Goal: Communication & Community: Answer question/provide support

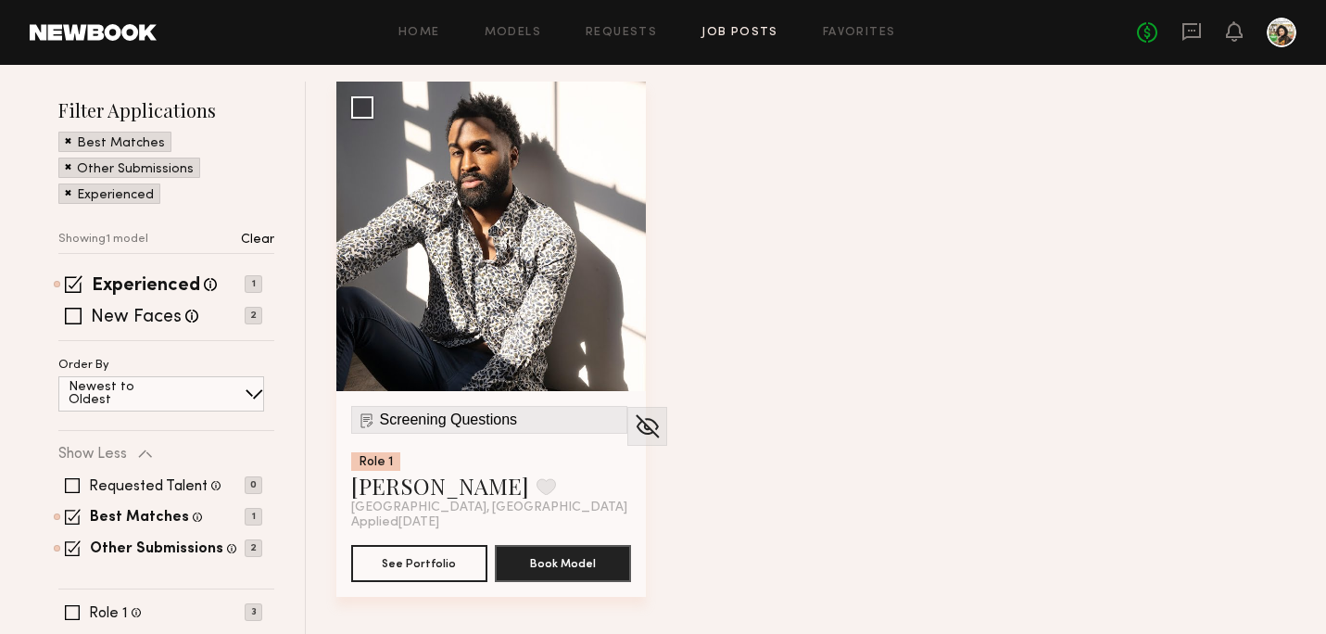
scroll to position [254, 0]
click at [1181, 34] on icon at bounding box center [1191, 31] width 20 height 20
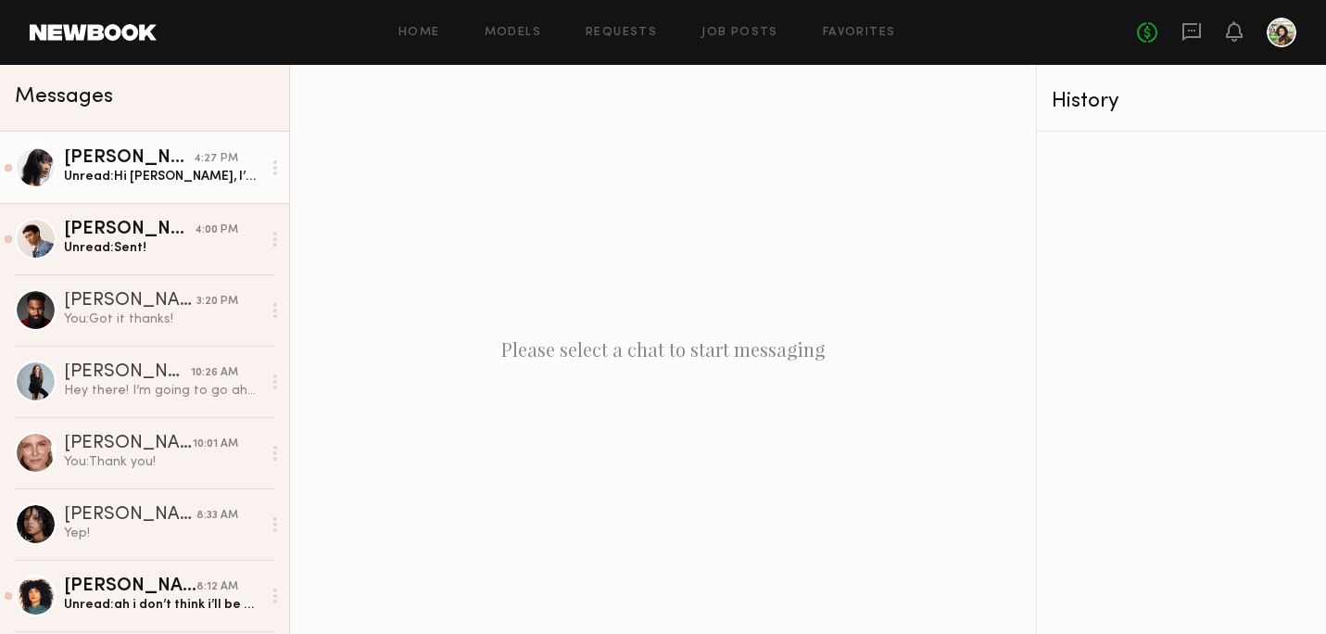
click at [170, 180] on div "Unread: Hi Krissy, I’m available for the shoot date window and will be submitti…" at bounding box center [162, 177] width 197 height 18
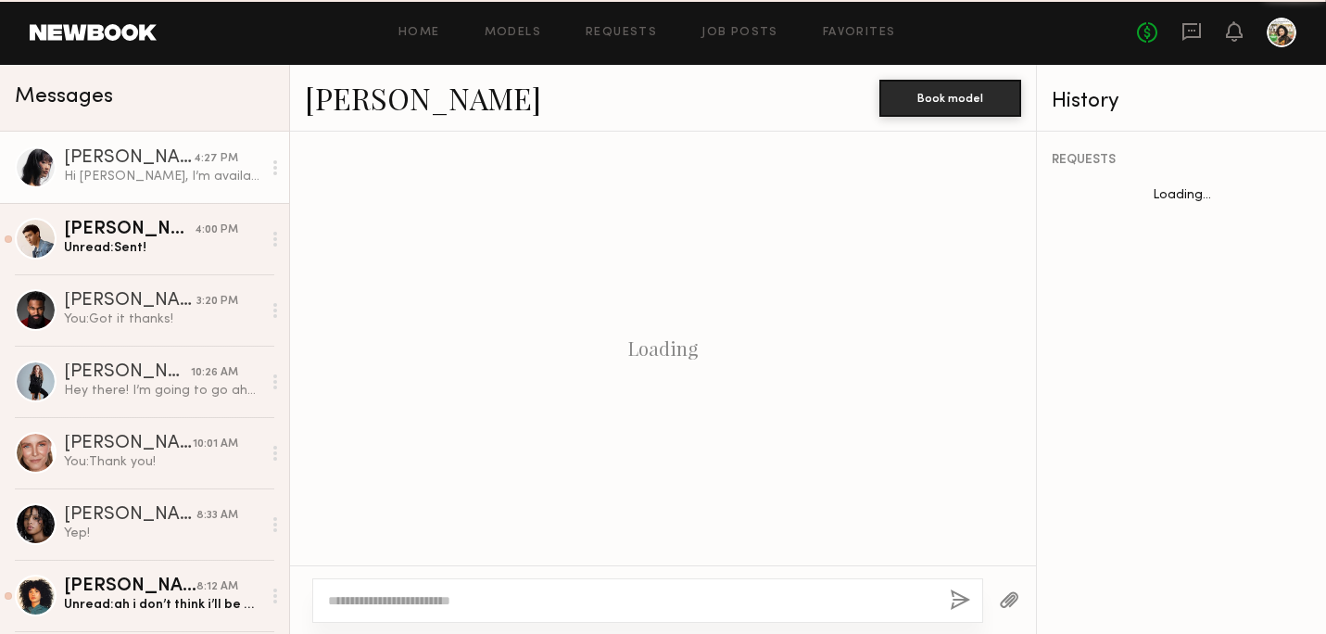
scroll to position [748, 0]
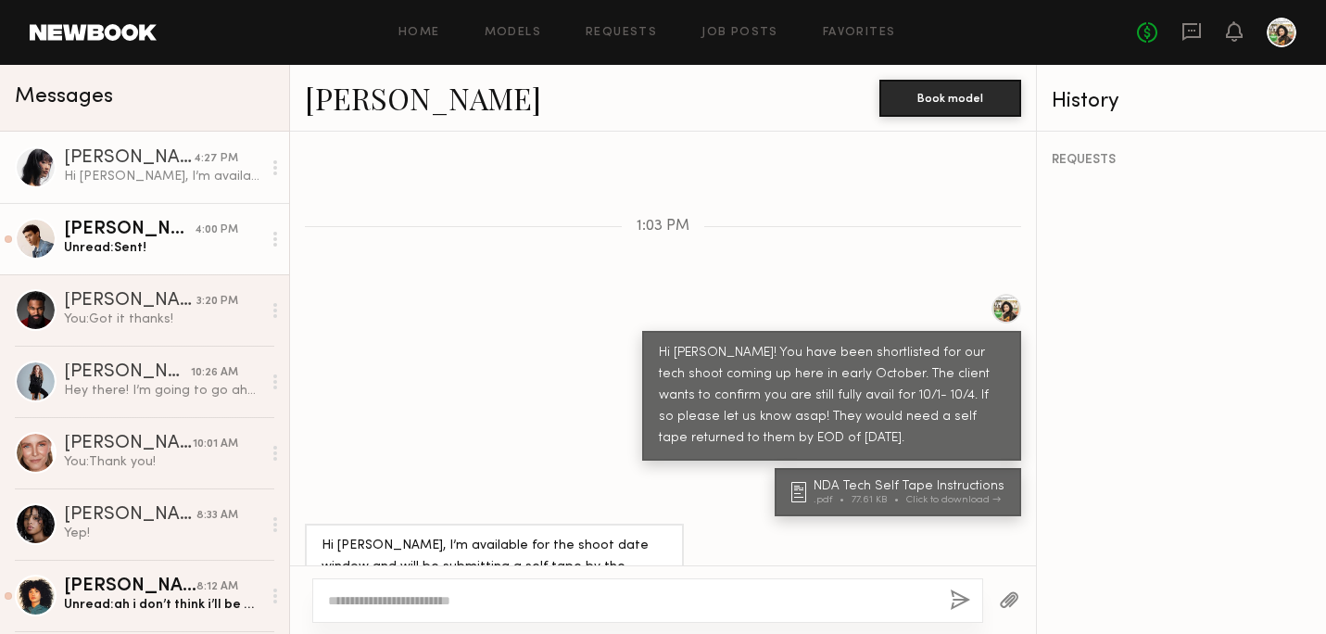
click at [168, 232] on div "[PERSON_NAME]" at bounding box center [129, 229] width 131 height 19
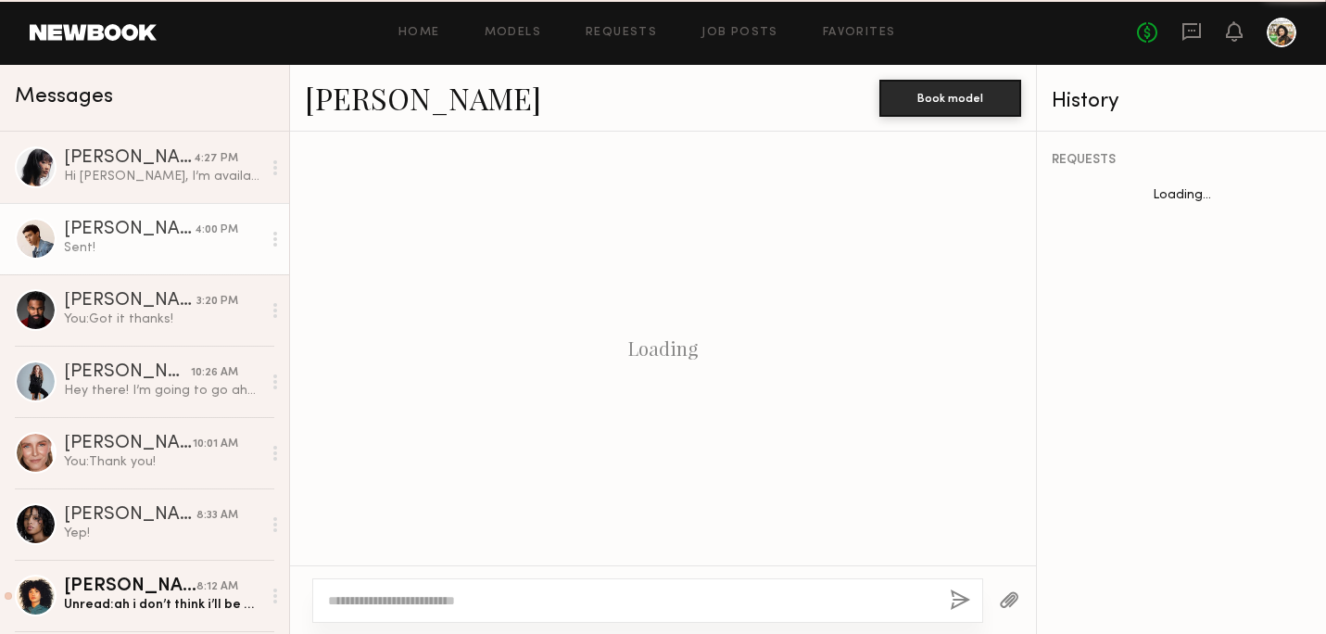
scroll to position [1360, 0]
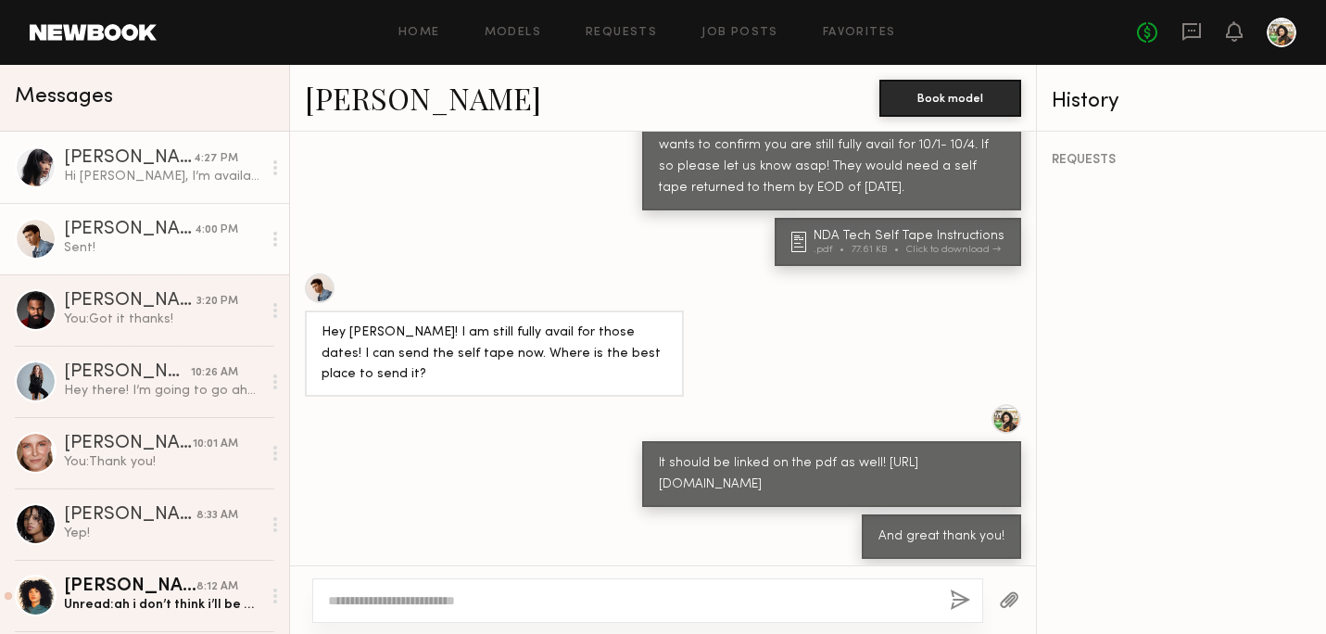
click at [151, 170] on div "Hi Krissy, I’m available for the shoot date window and will be submitting a sel…" at bounding box center [162, 177] width 197 height 18
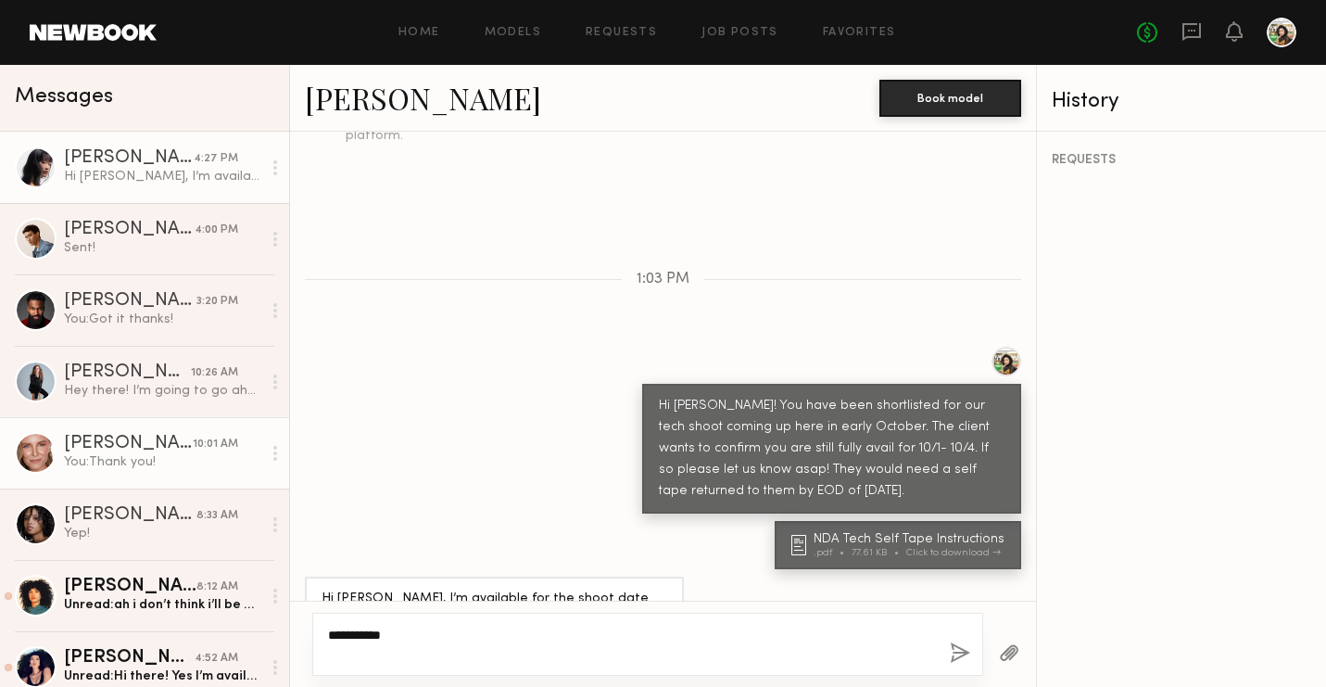
scroll to position [712, 0]
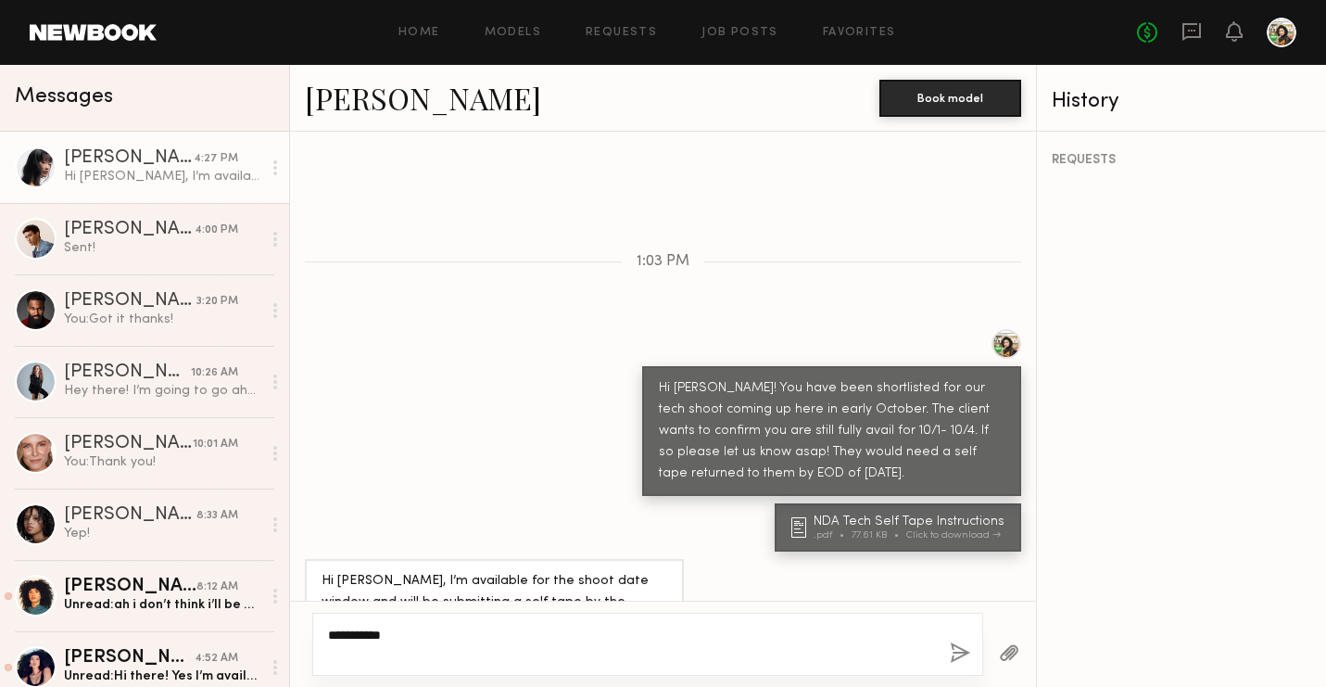
type textarea "**********"
click at [954, 633] on button "button" at bounding box center [960, 653] width 20 height 23
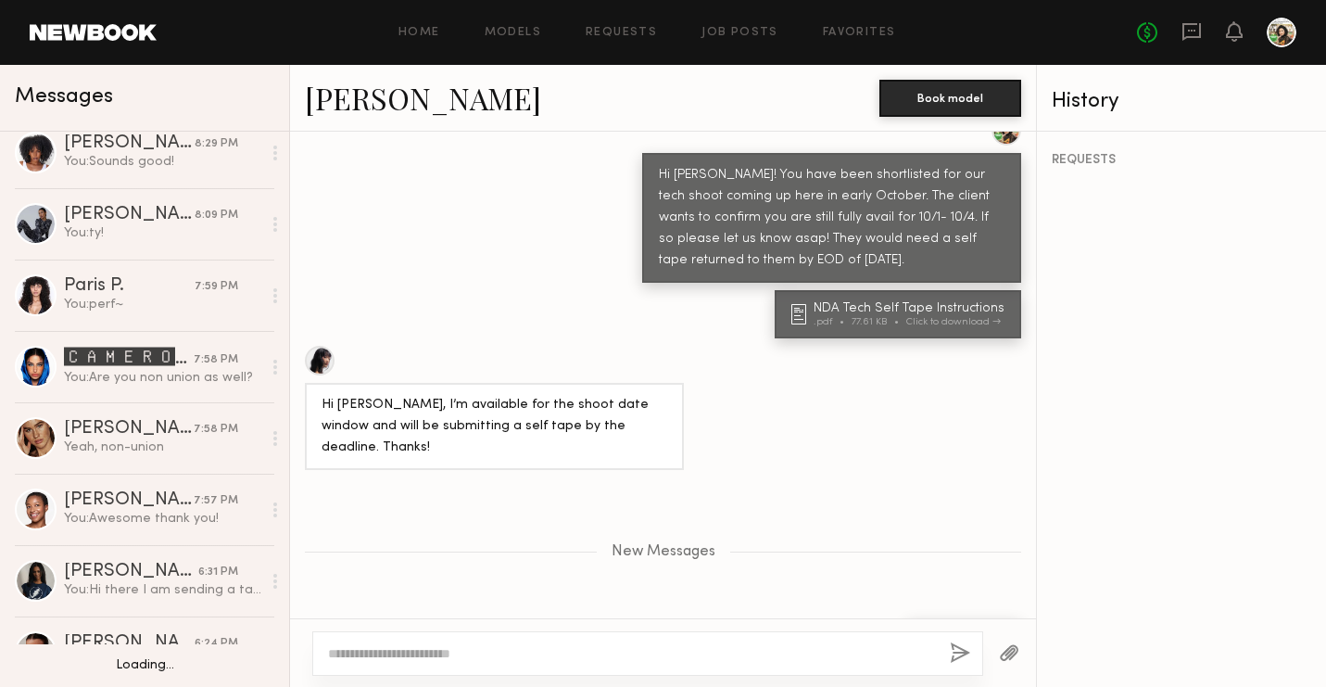
scroll to position [943, 0]
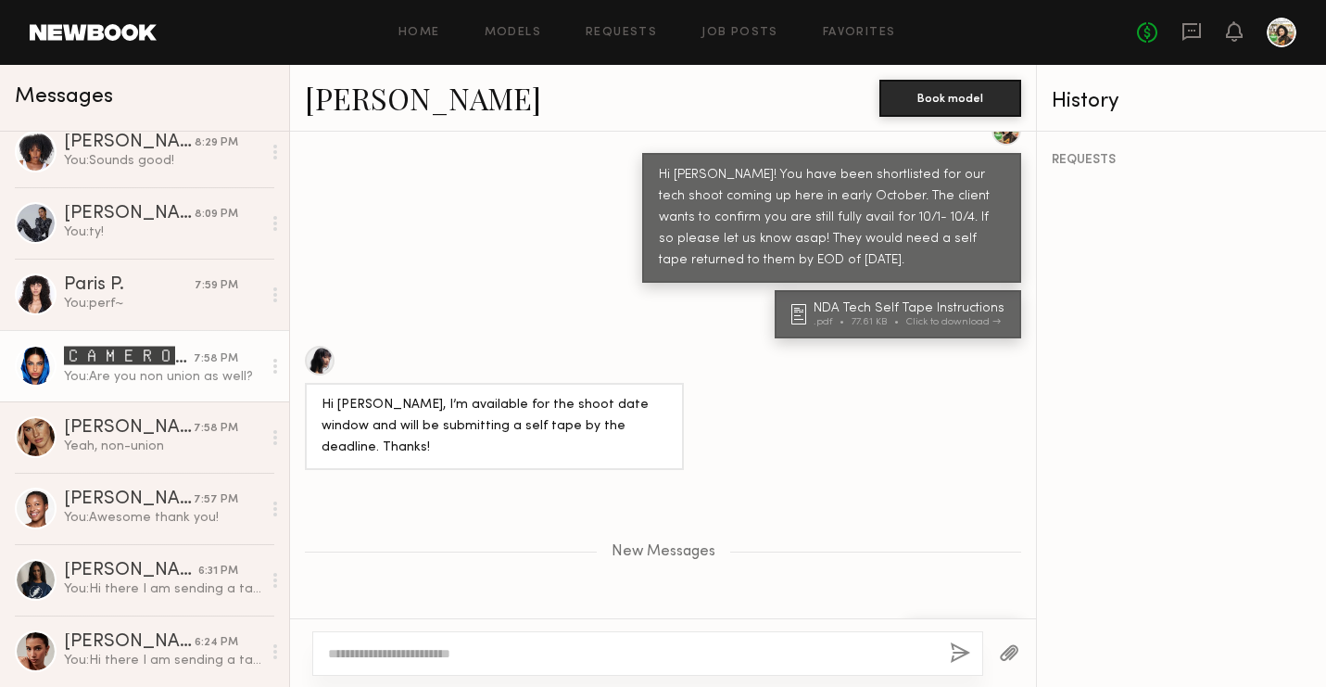
click at [150, 383] on div "You: Are you non union as well?" at bounding box center [162, 377] width 197 height 18
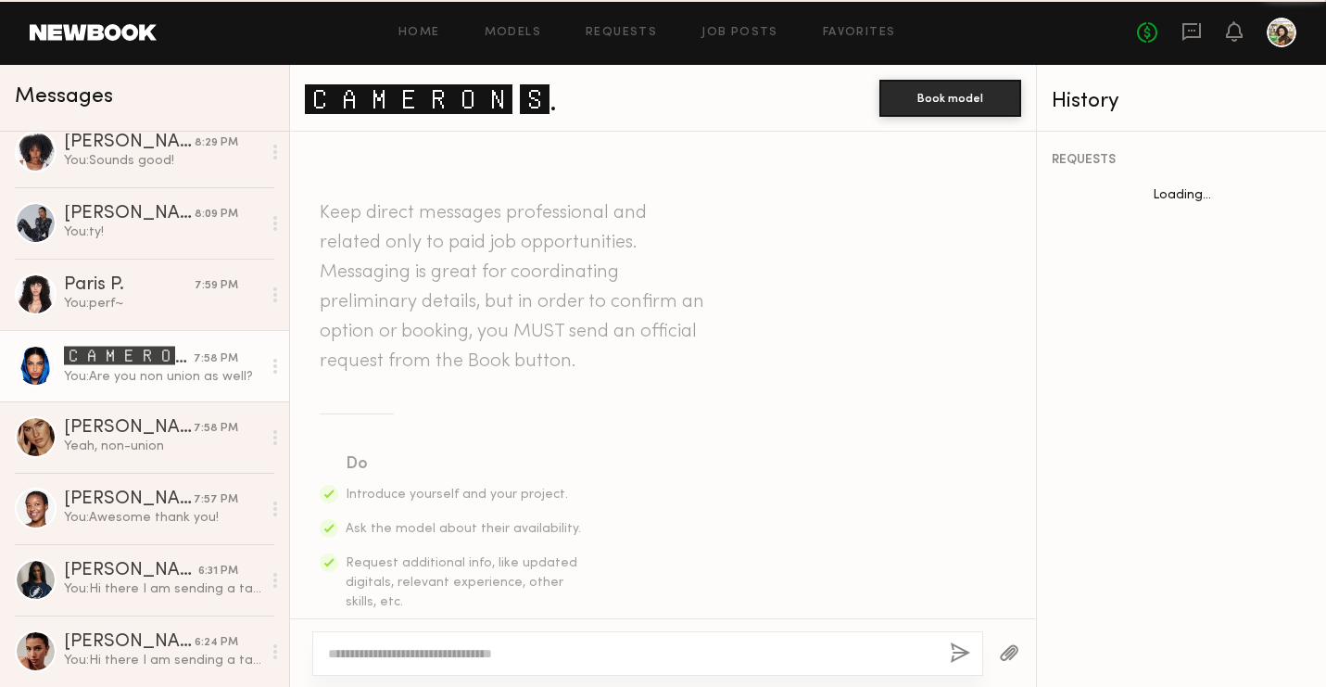
scroll to position [1372, 0]
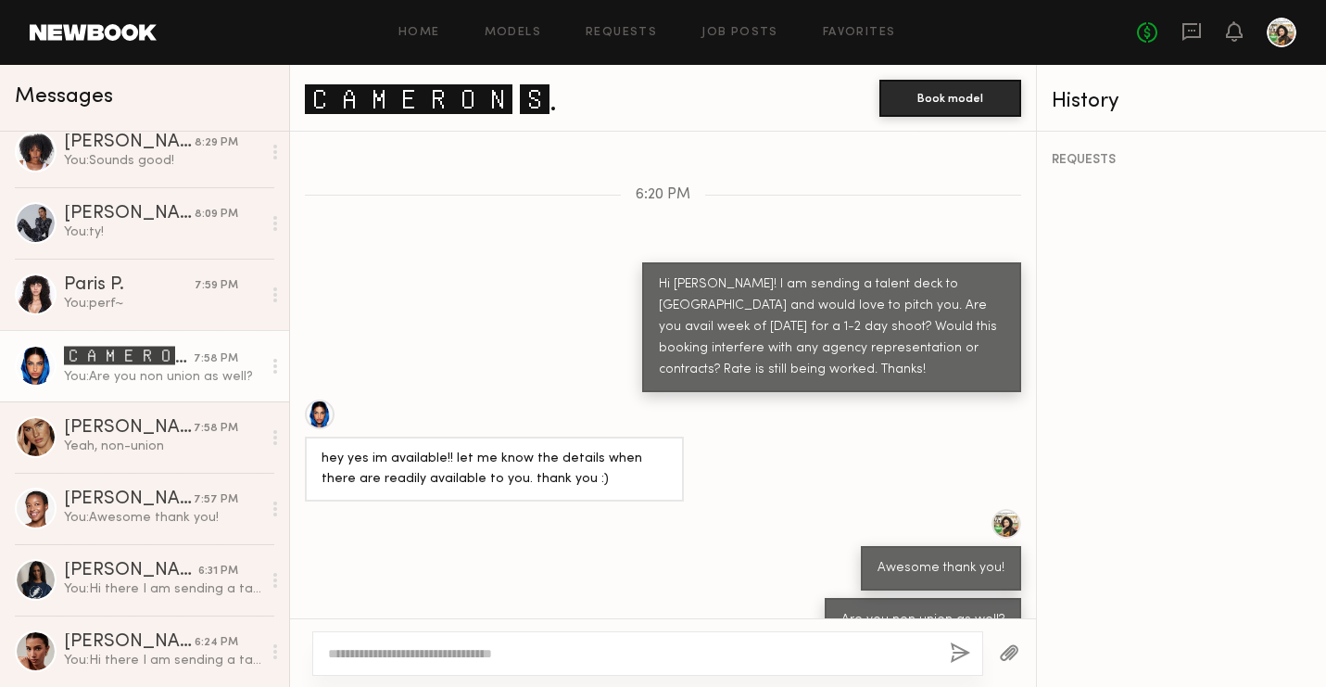
click at [511, 100] on link "🅲🅰🅼🅴🆁🅾🅽 🆂." at bounding box center [431, 98] width 252 height 40
click at [402, 633] on textarea at bounding box center [631, 653] width 607 height 19
type textarea "**********"
click at [960, 633] on button "button" at bounding box center [960, 653] width 20 height 23
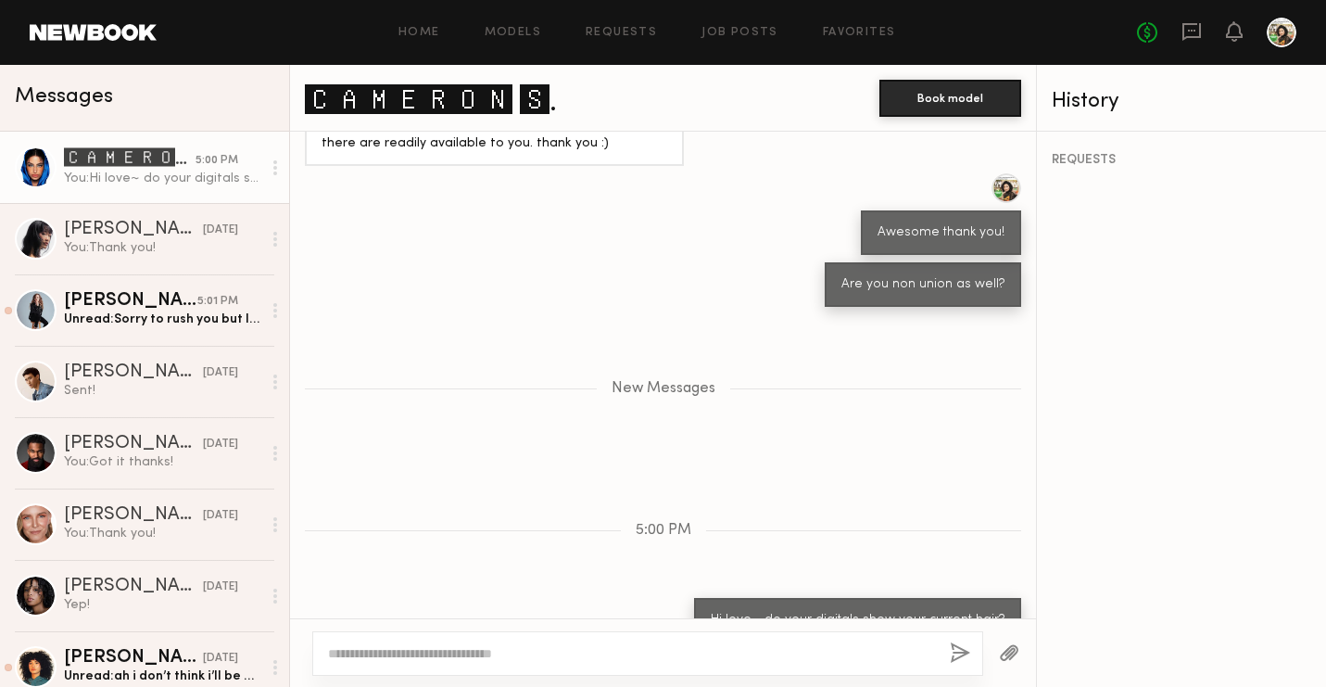
click at [493, 24] on div "Home Models Requests Job Posts Favorites Sign Out No fees up to $5,000" at bounding box center [727, 33] width 1140 height 30
click at [532, 47] on header "Home Models Requests Job Posts Favorites Sign Out No fees up to $5,000" at bounding box center [663, 32] width 1326 height 65
click at [496, 24] on div "Home Models Requests Job Posts Favorites Sign Out No fees up to $5,000" at bounding box center [727, 33] width 1140 height 30
click at [517, 40] on div "Home Models Requests Job Posts Favorites Sign Out No fees up to $5,000" at bounding box center [727, 33] width 1140 height 30
click at [498, 27] on link "Models" at bounding box center [513, 33] width 57 height 12
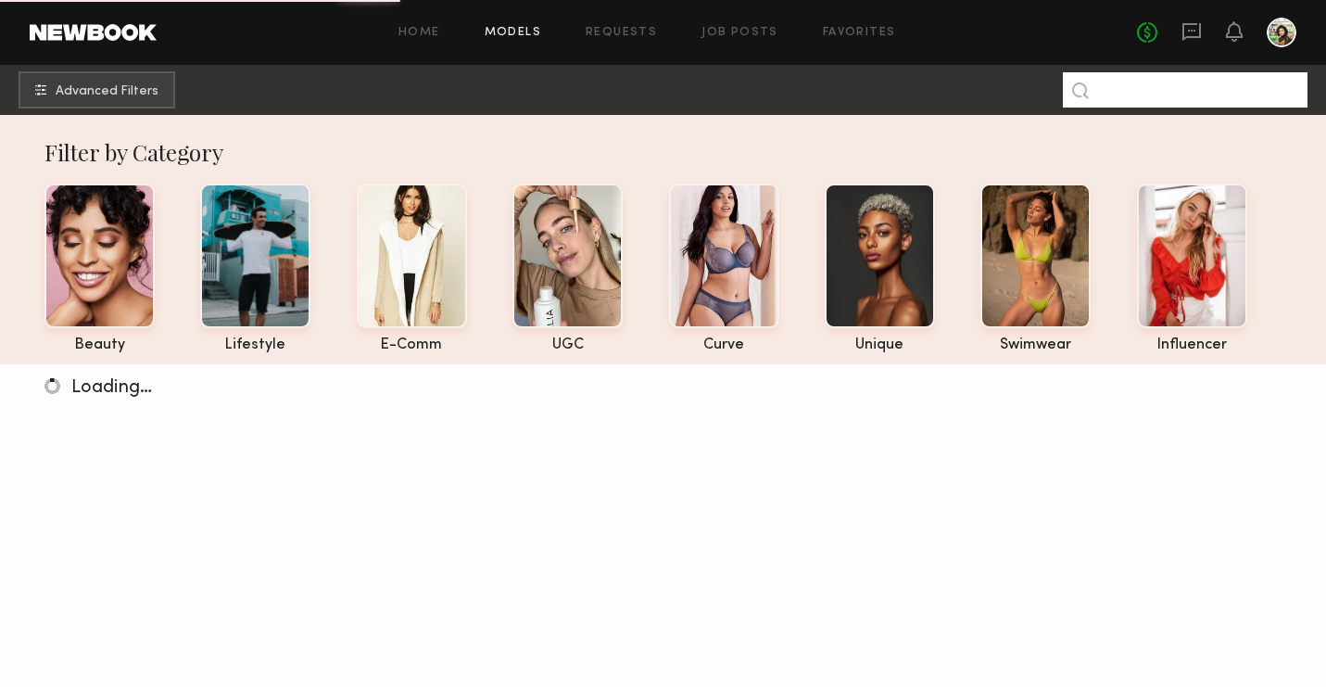
click at [1256, 94] on input at bounding box center [1185, 89] width 245 height 35
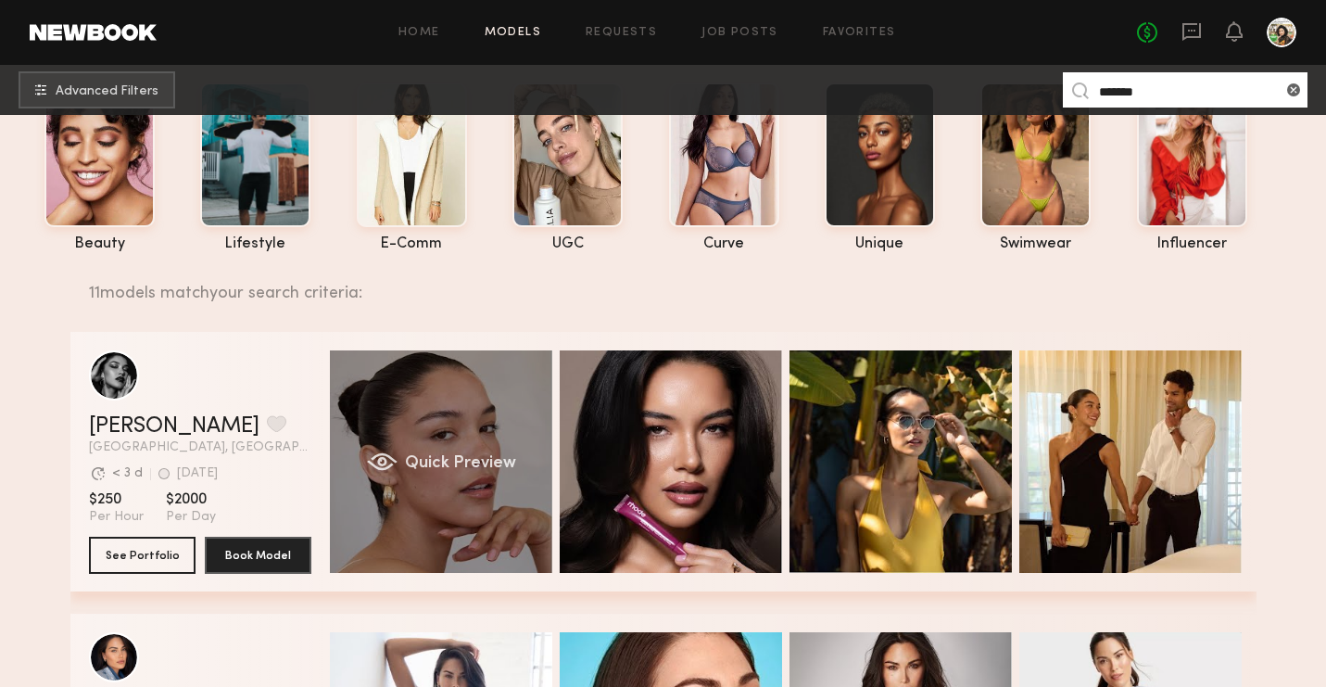
scroll to position [192, 0]
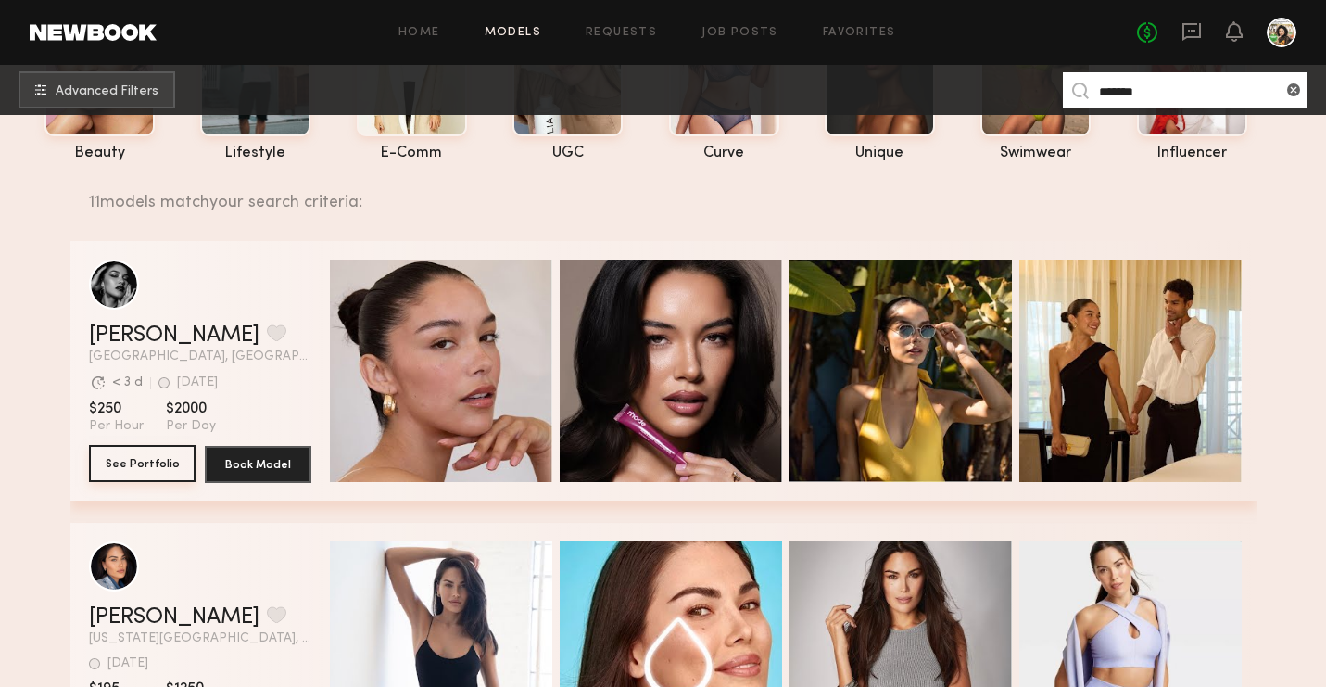
click at [148, 473] on button "See Portfolio" at bounding box center [142, 463] width 107 height 37
click at [1228, 85] on input "*******" at bounding box center [1185, 89] width 245 height 35
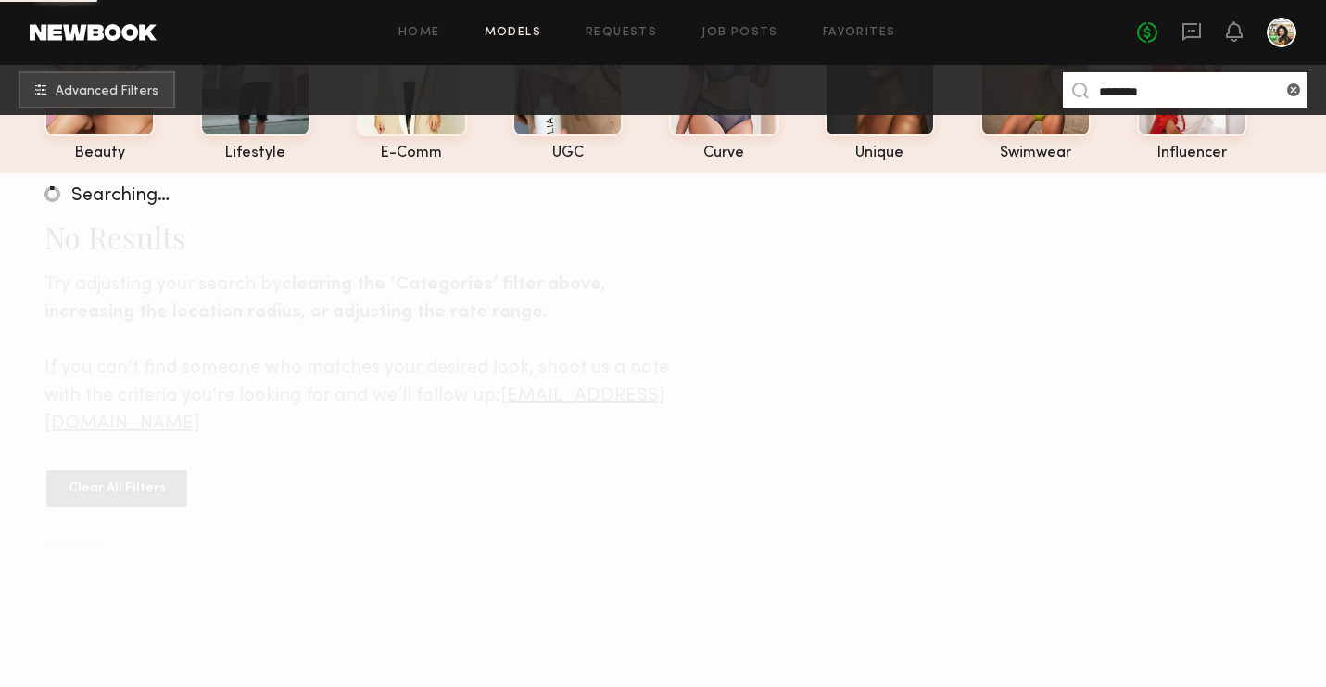
type input "********"
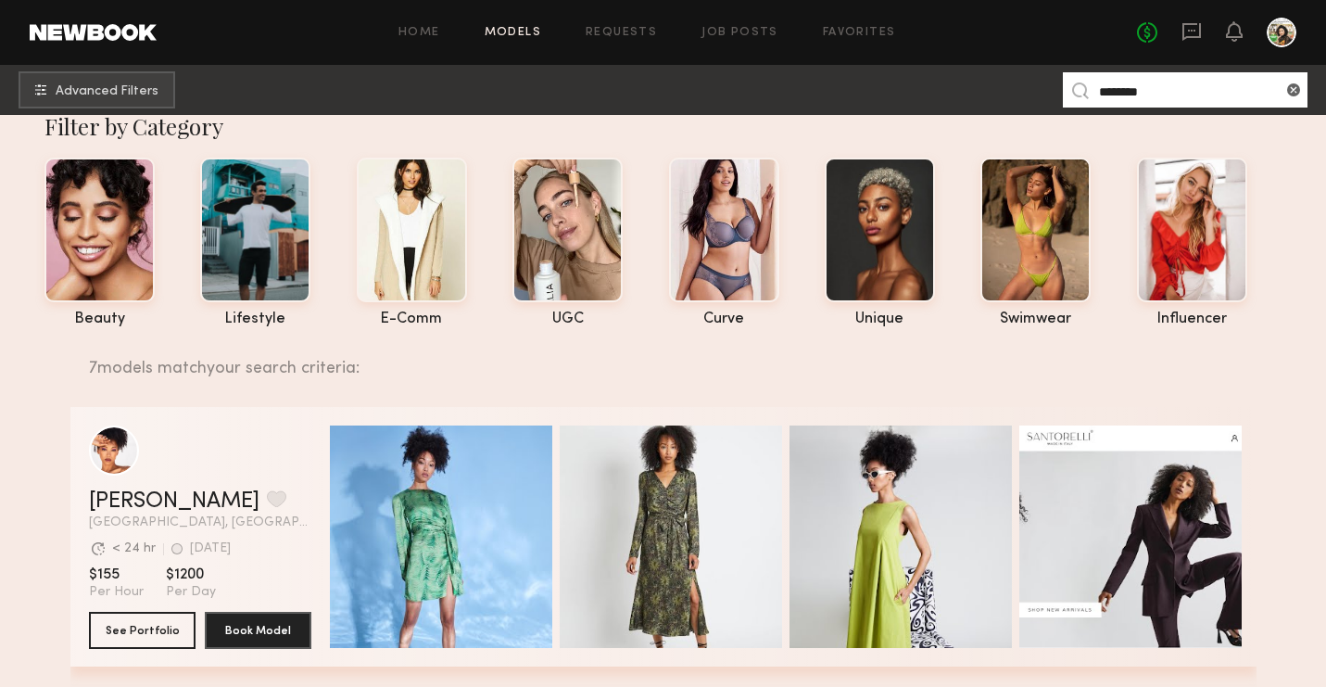
scroll to position [23, 0]
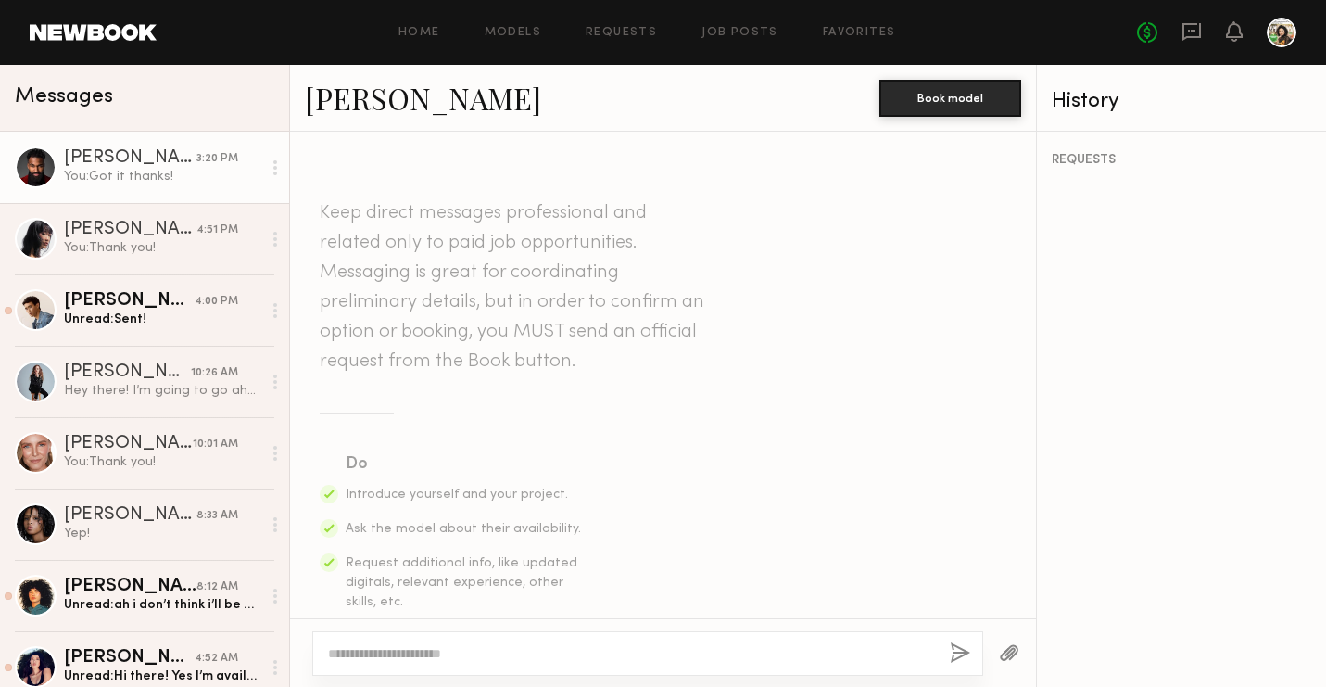
scroll to position [1109, 0]
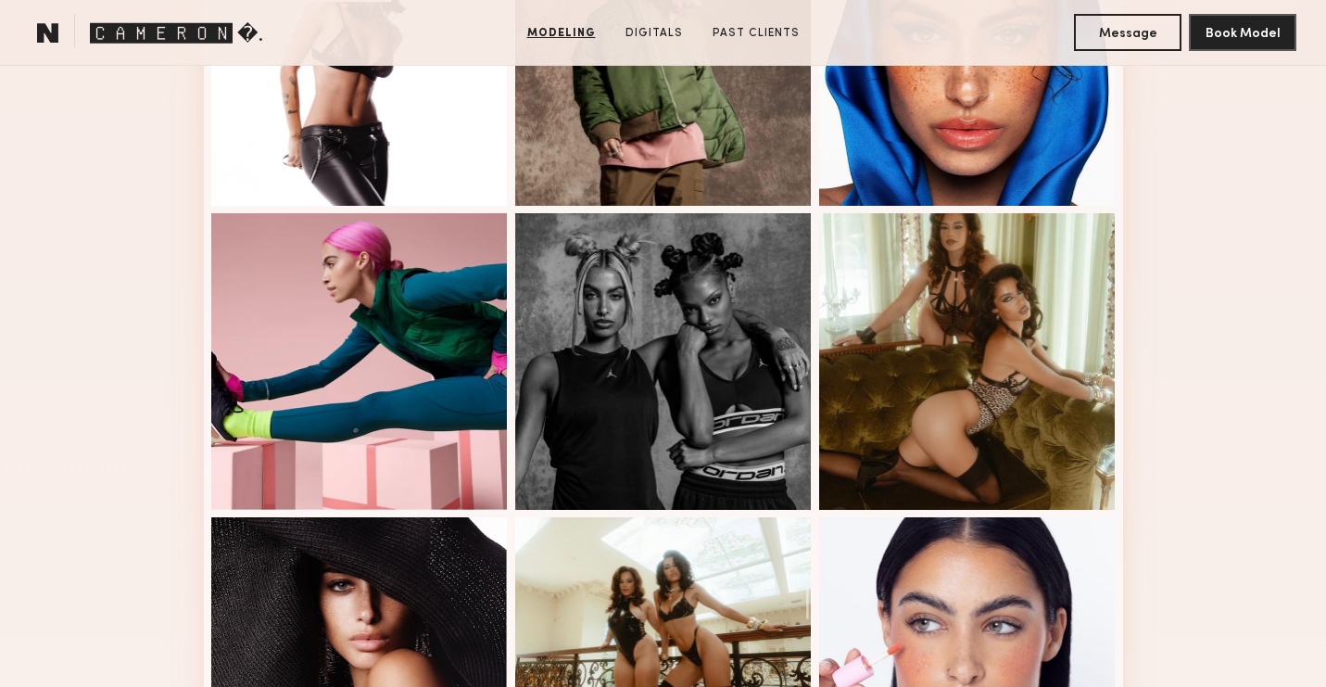
scroll to position [1354, 0]
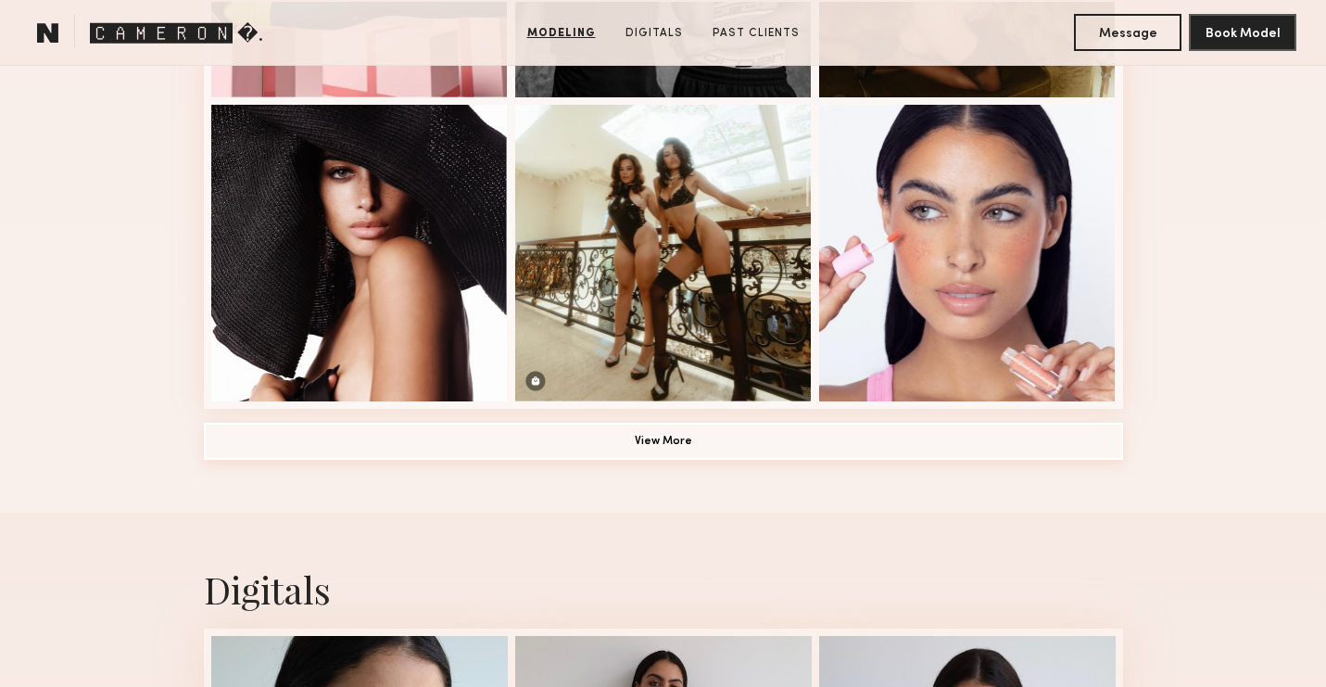
click at [538, 447] on button "View More" at bounding box center [663, 440] width 919 height 37
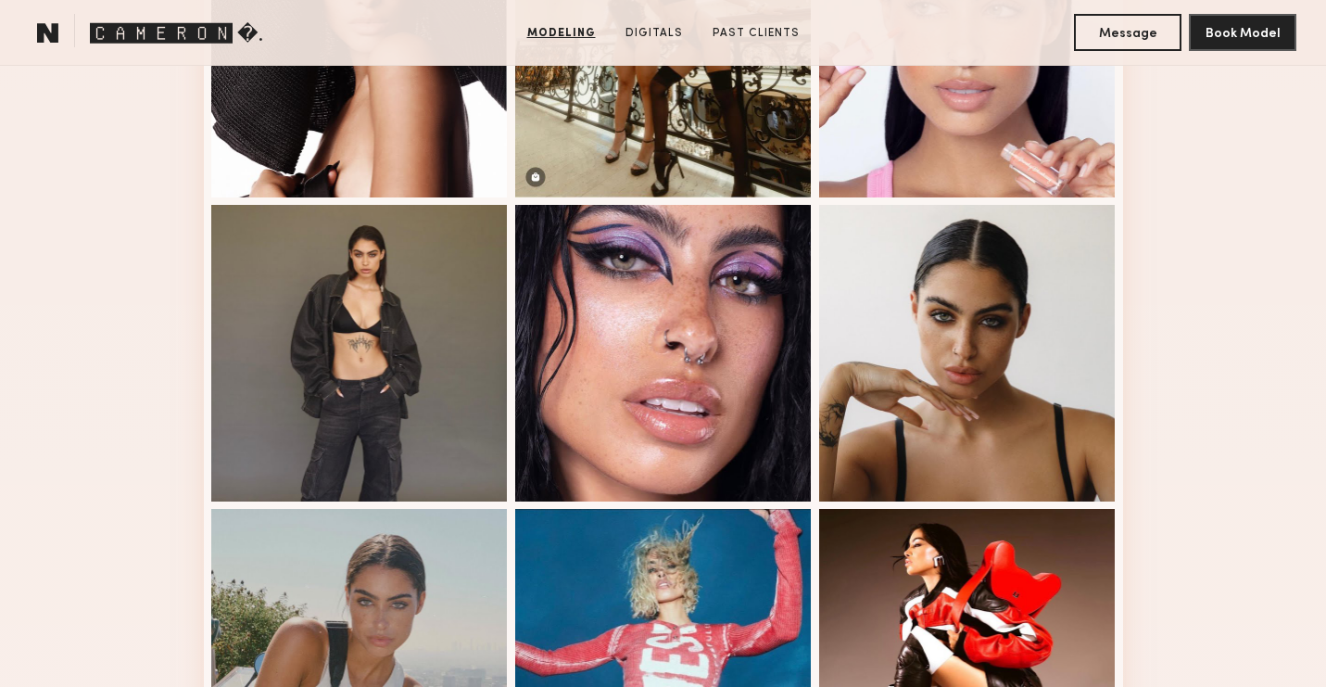
scroll to position [1619, 0]
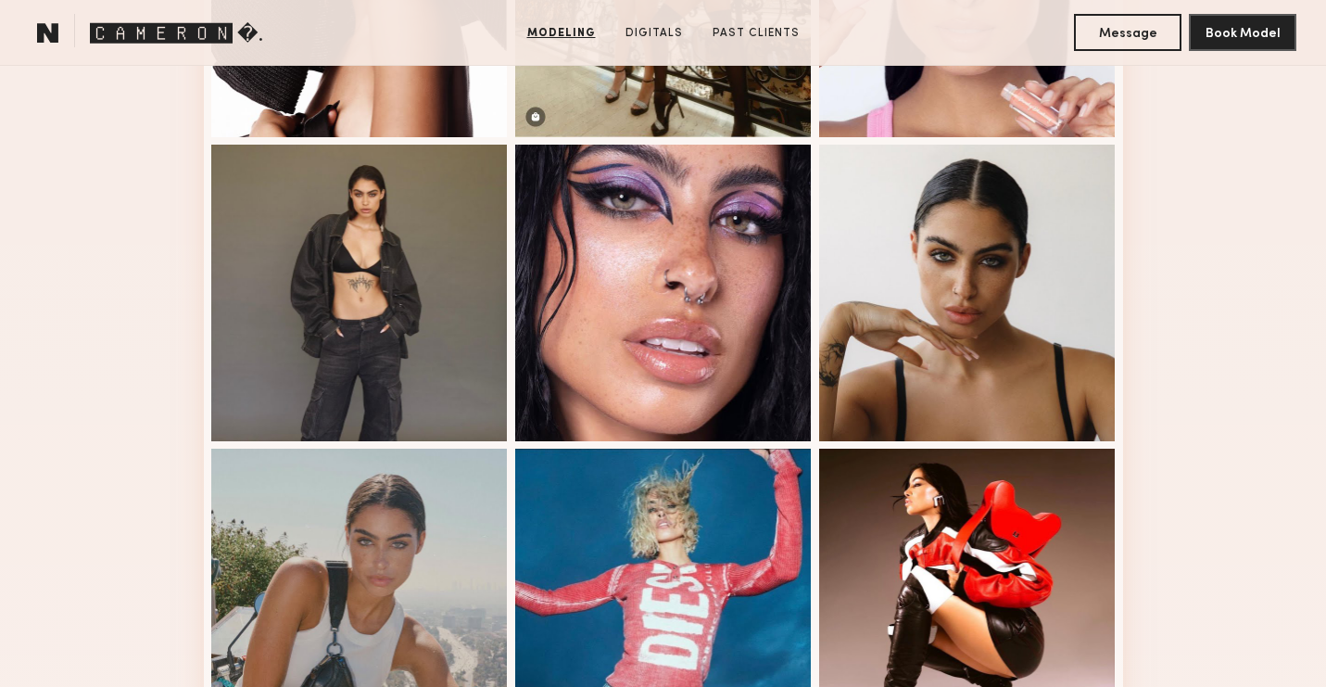
click at [426, 414] on div at bounding box center [359, 293] width 296 height 296
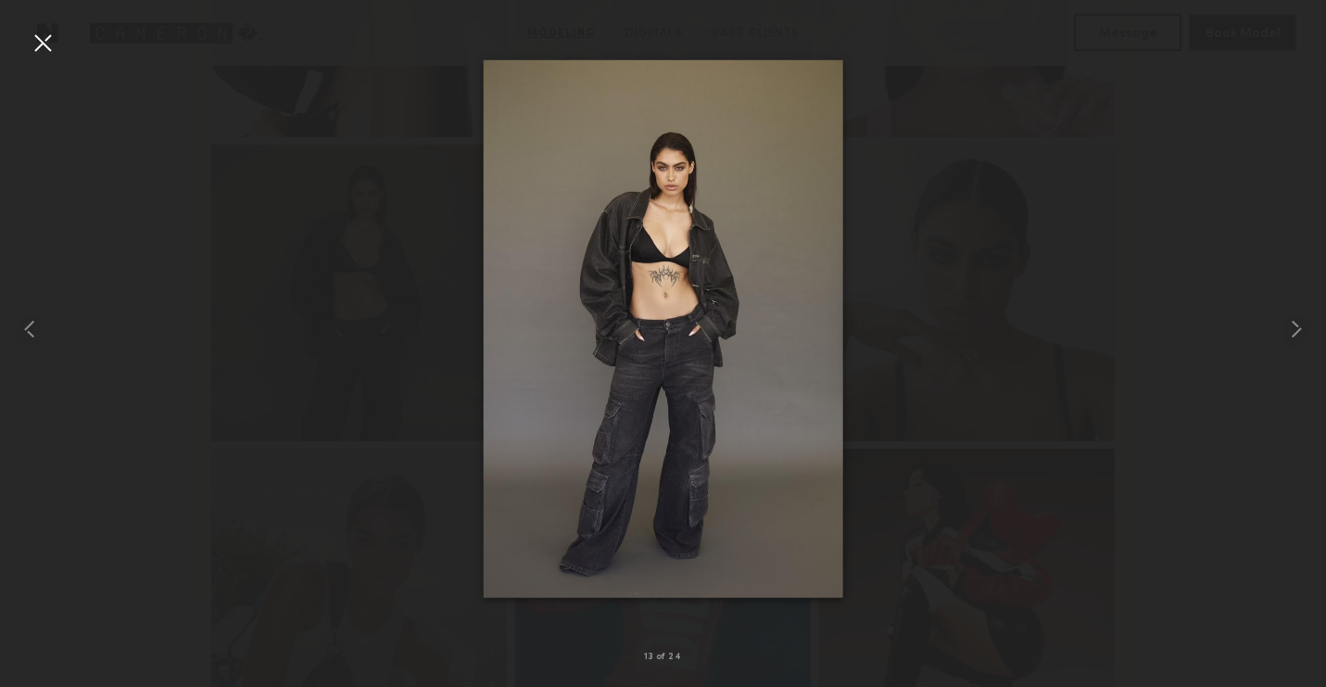
click at [48, 38] on div at bounding box center [43, 43] width 30 height 30
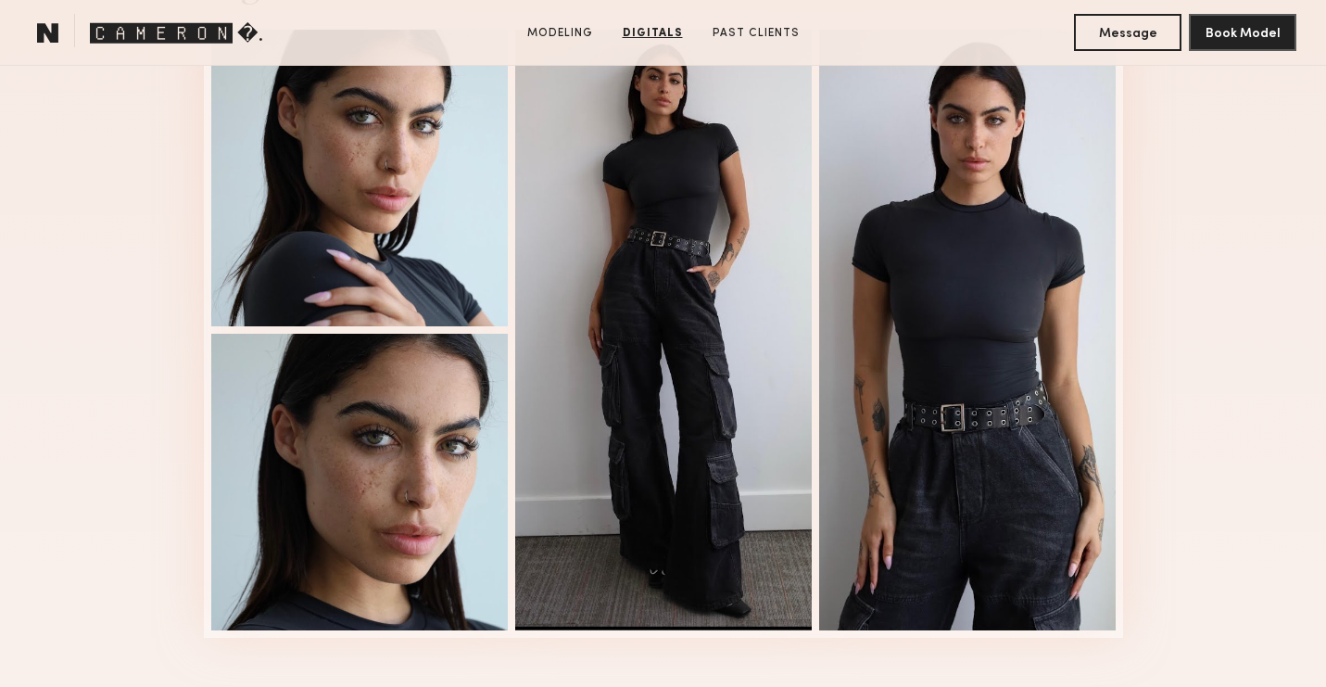
scroll to position [3123, 0]
click at [349, 473] on div at bounding box center [359, 482] width 296 height 296
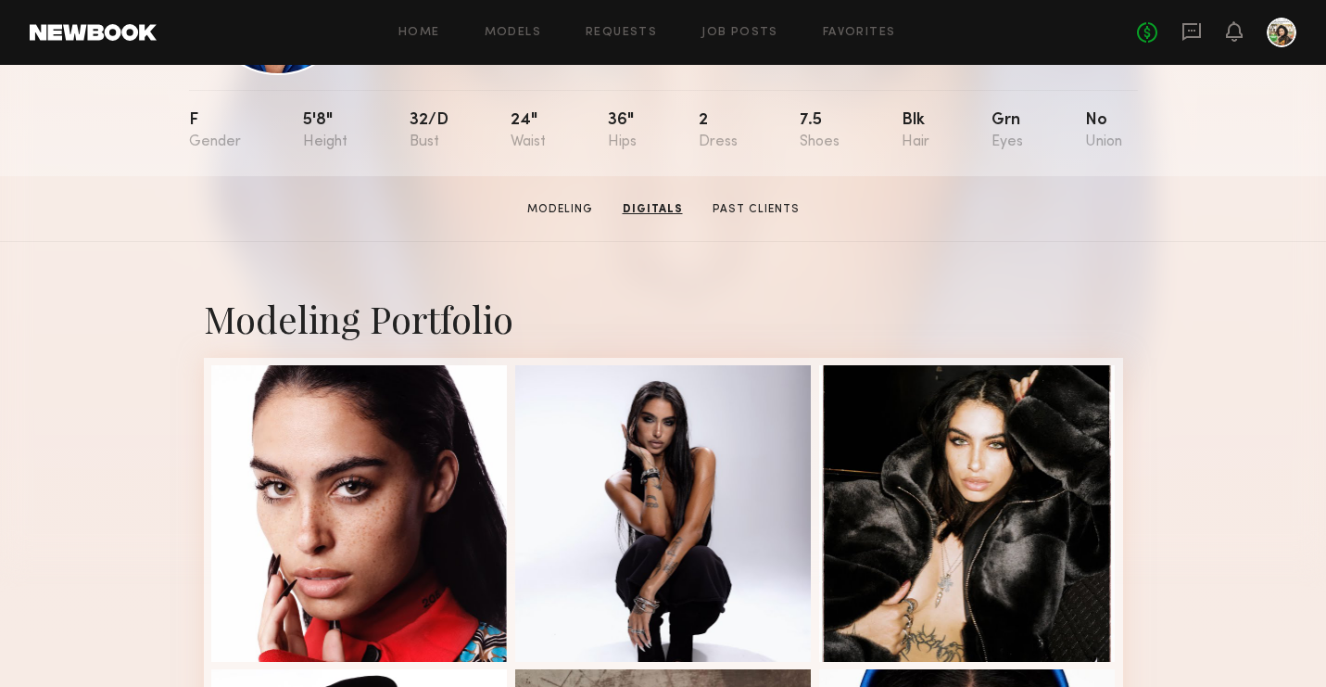
scroll to position [0, 0]
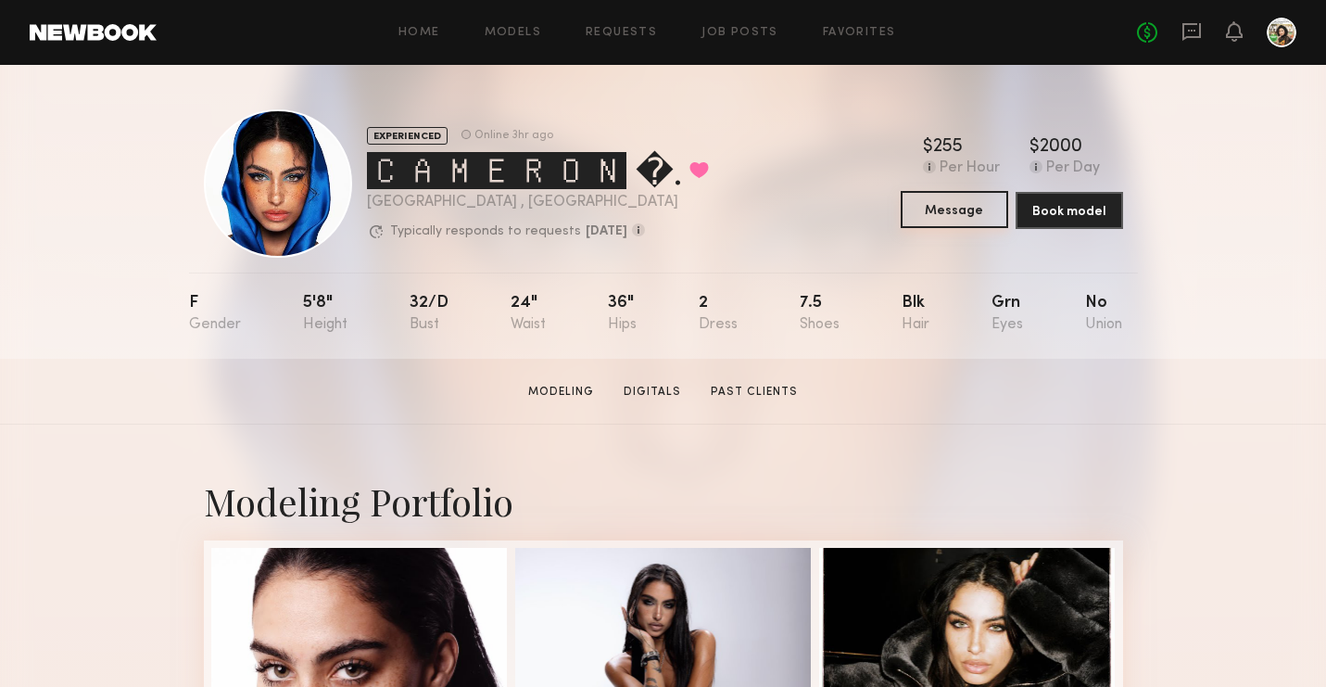
click at [911, 192] on button "Message" at bounding box center [954, 209] width 107 height 37
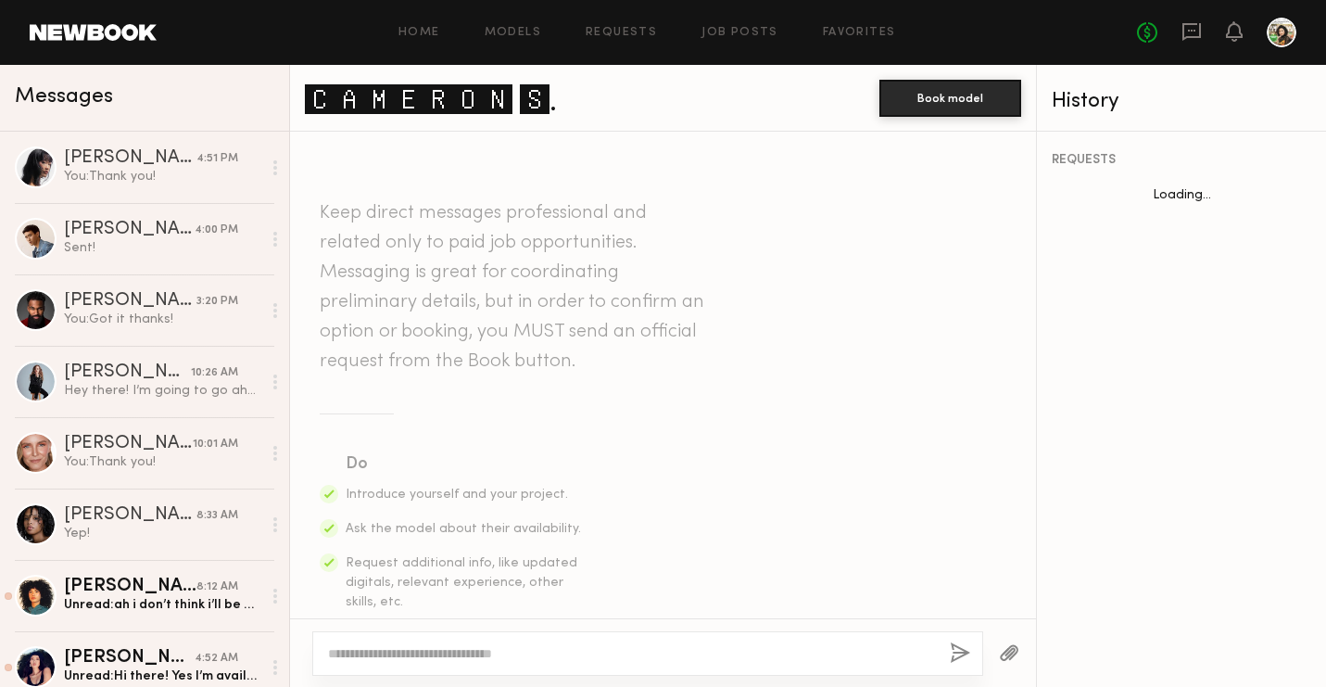
scroll to position [1372, 0]
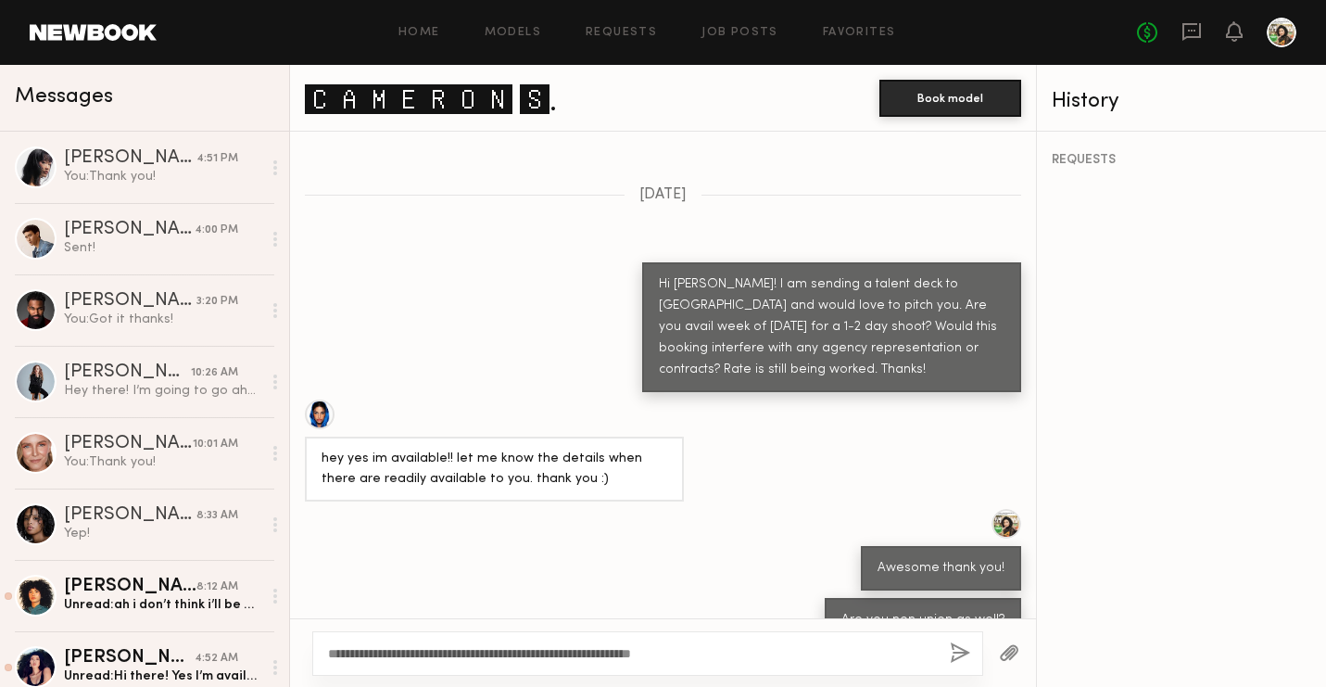
click at [712, 652] on textarea "**********" at bounding box center [631, 653] width 607 height 19
type textarea "**********"
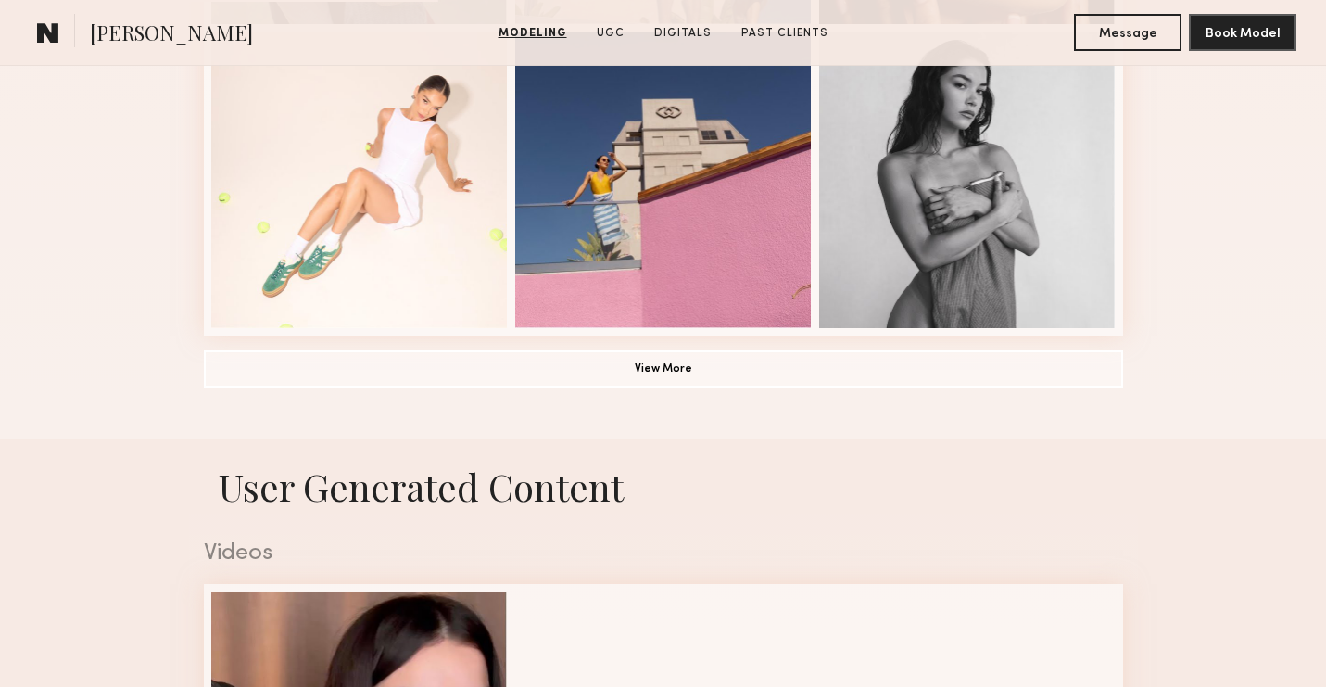
scroll to position [1421, 0]
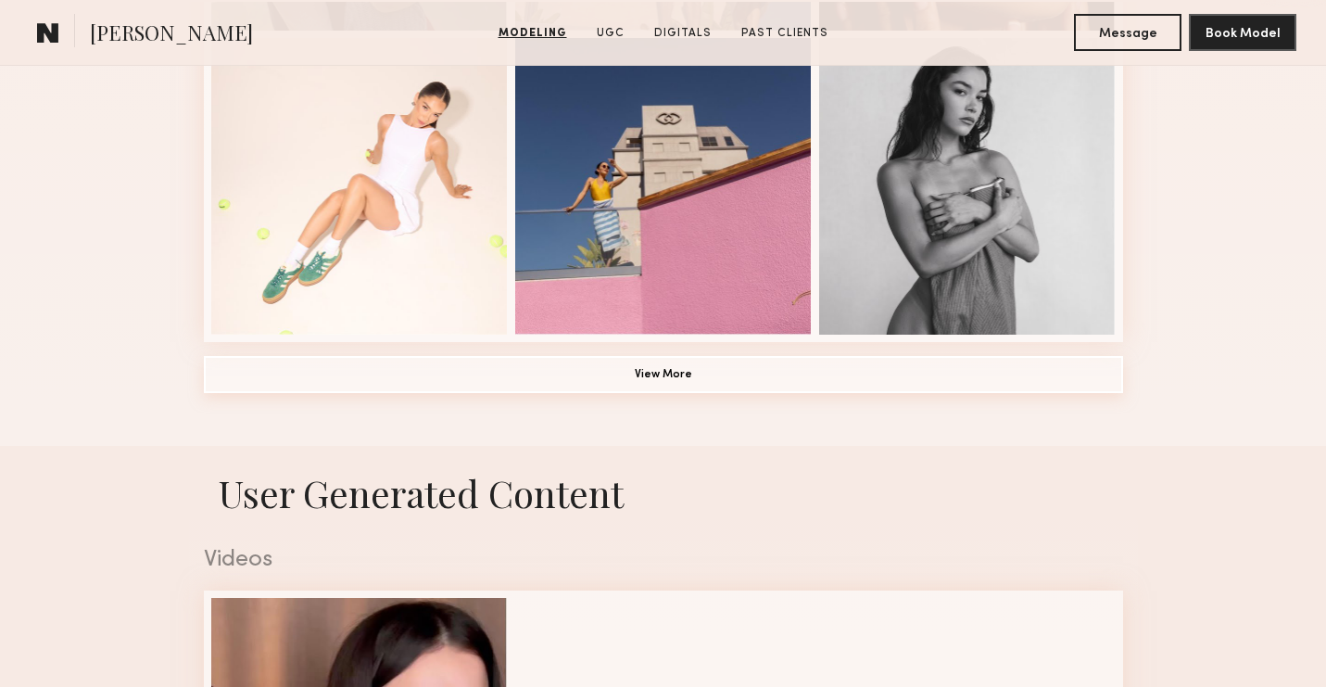
click at [586, 366] on button "View More" at bounding box center [663, 374] width 919 height 37
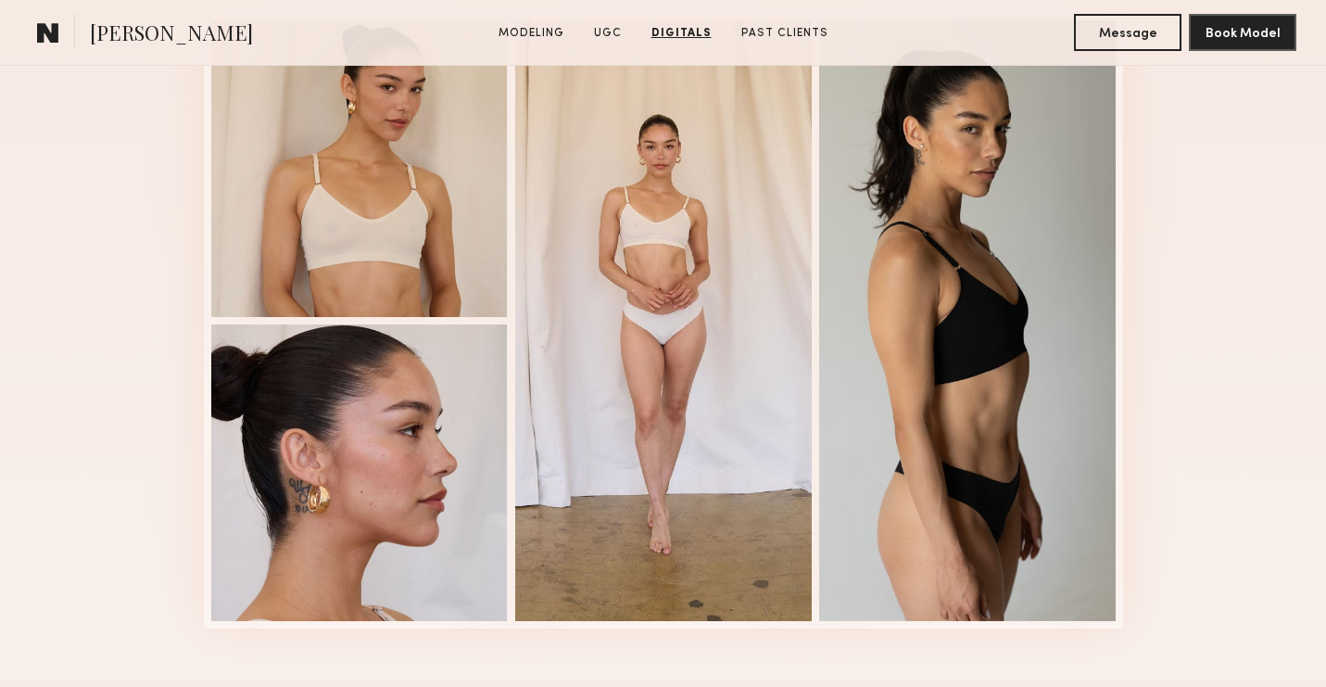
scroll to position [4345, 0]
click at [660, 347] on div at bounding box center [663, 321] width 296 height 600
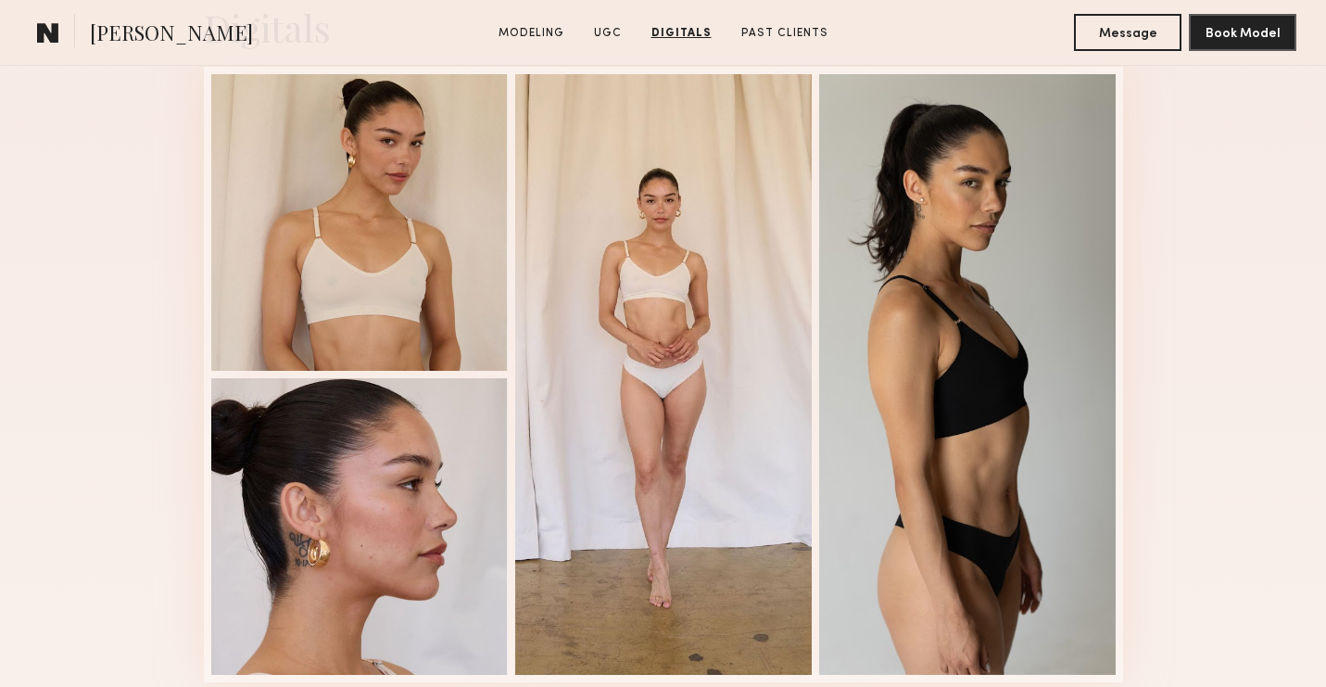
scroll to position [4291, 0]
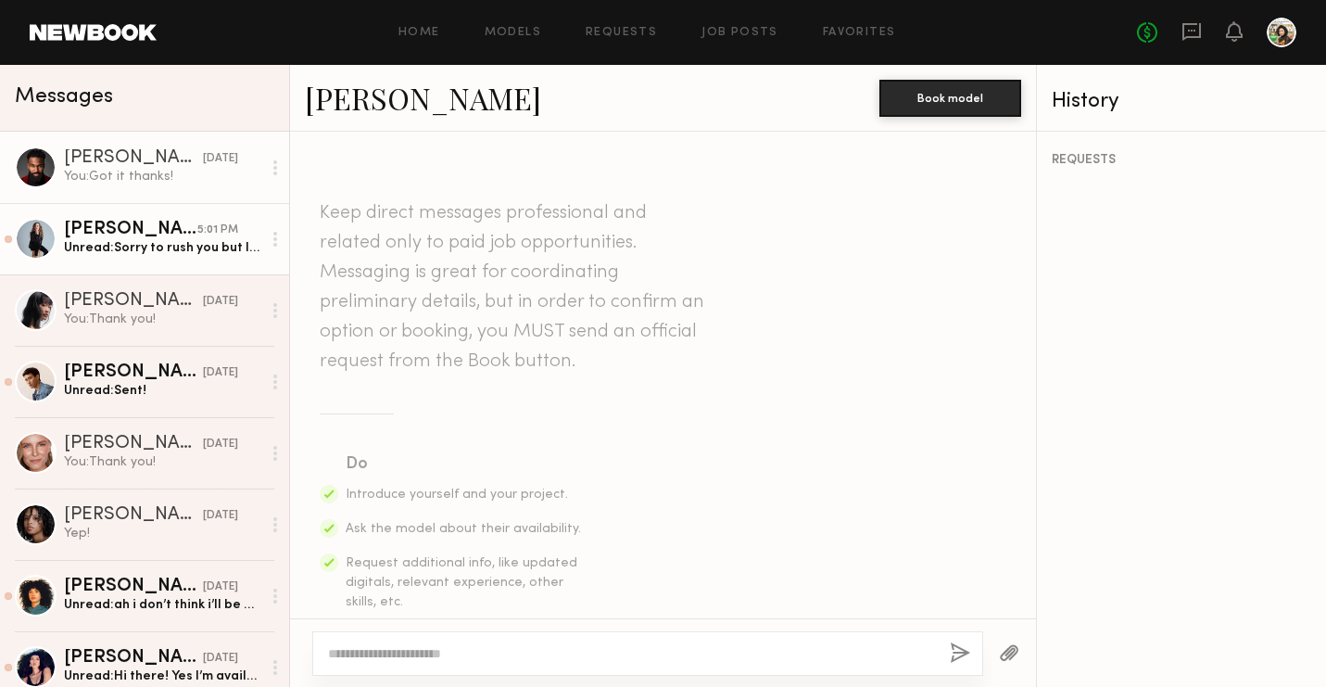
scroll to position [1109, 0]
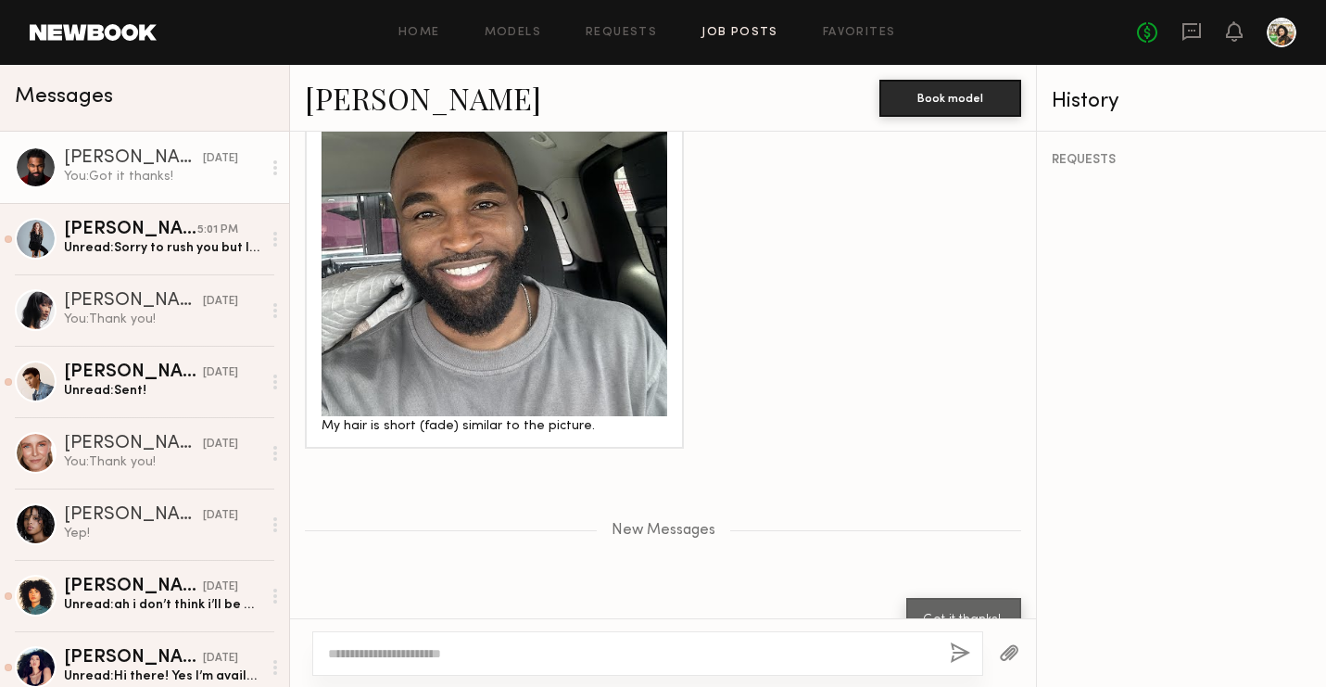
click at [748, 28] on link "Job Posts" at bounding box center [739, 33] width 77 height 12
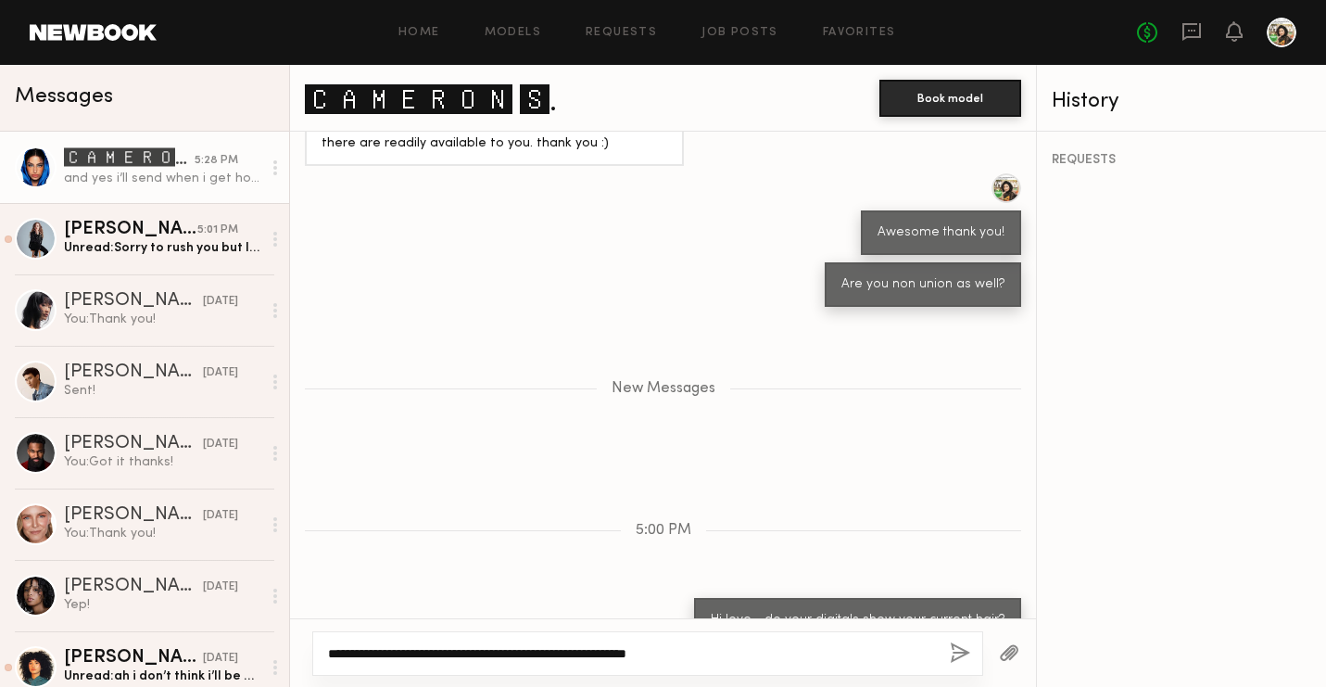
scroll to position [1870, 0]
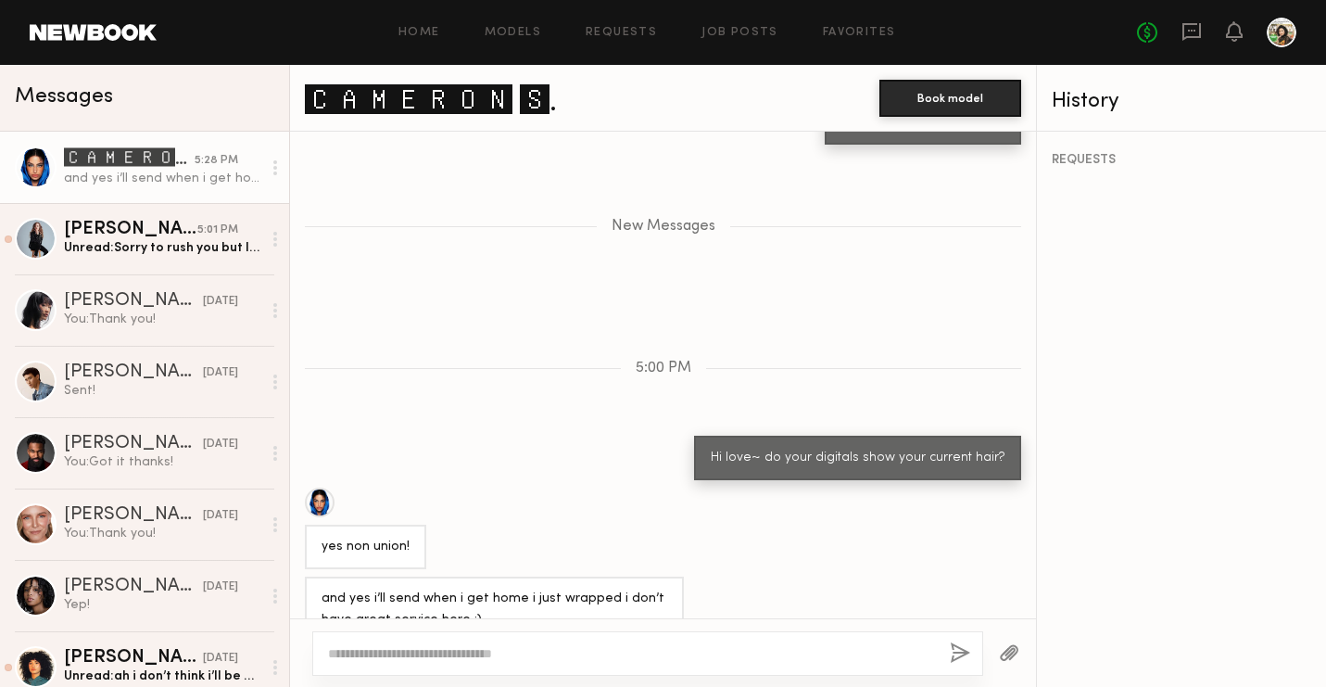
click at [509, 655] on textarea at bounding box center [631, 653] width 607 height 19
type textarea "********"
click at [958, 649] on button "button" at bounding box center [960, 653] width 20 height 23
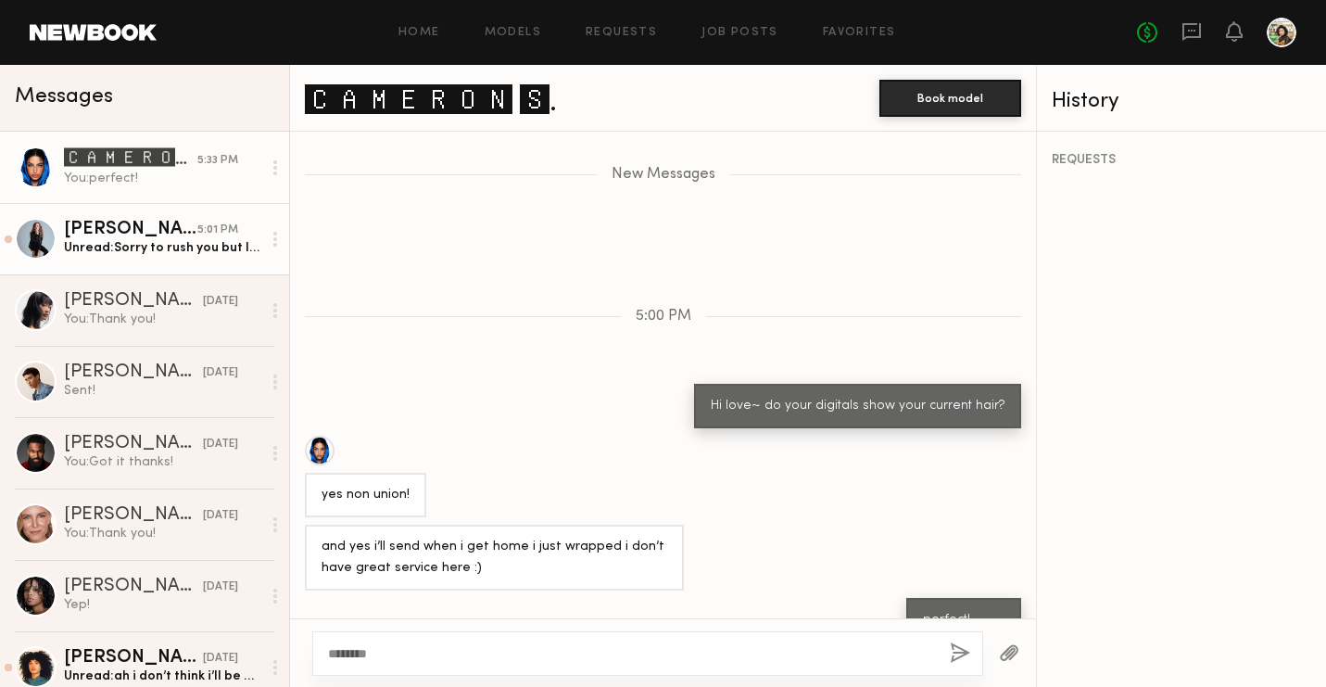
click at [188, 234] on div "[PERSON_NAME]" at bounding box center [130, 229] width 133 height 19
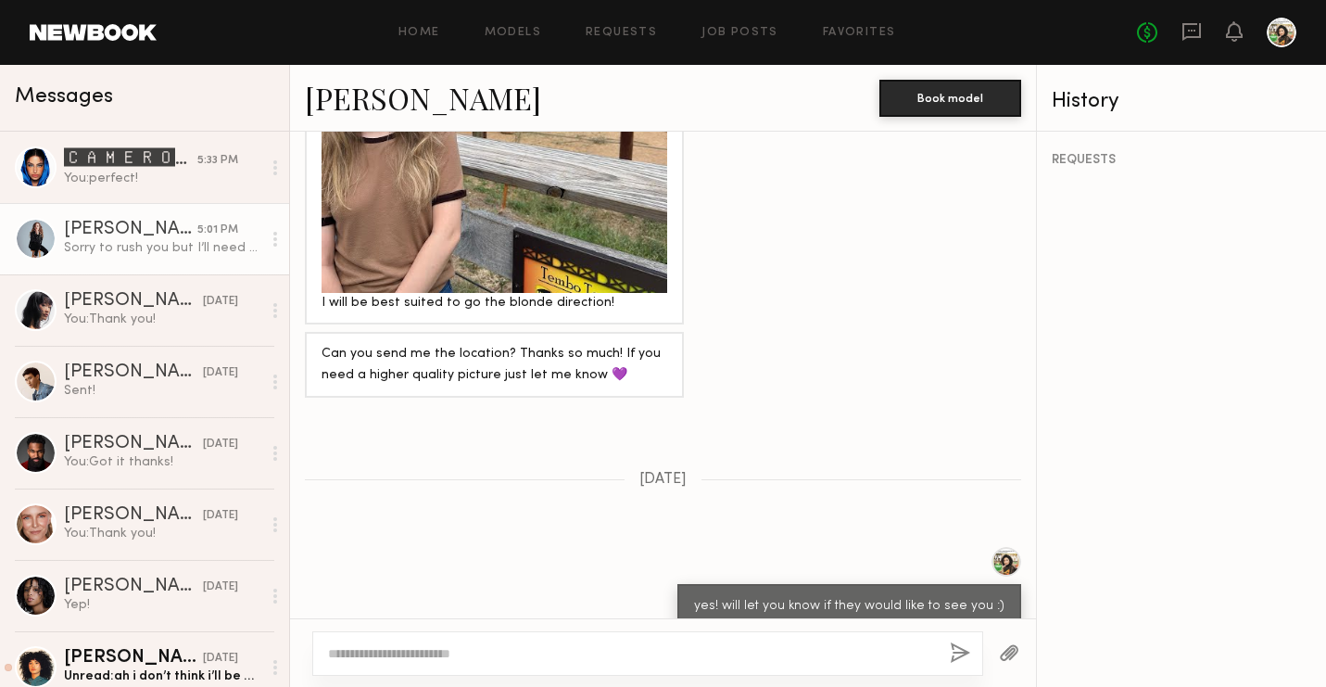
scroll to position [1924, 0]
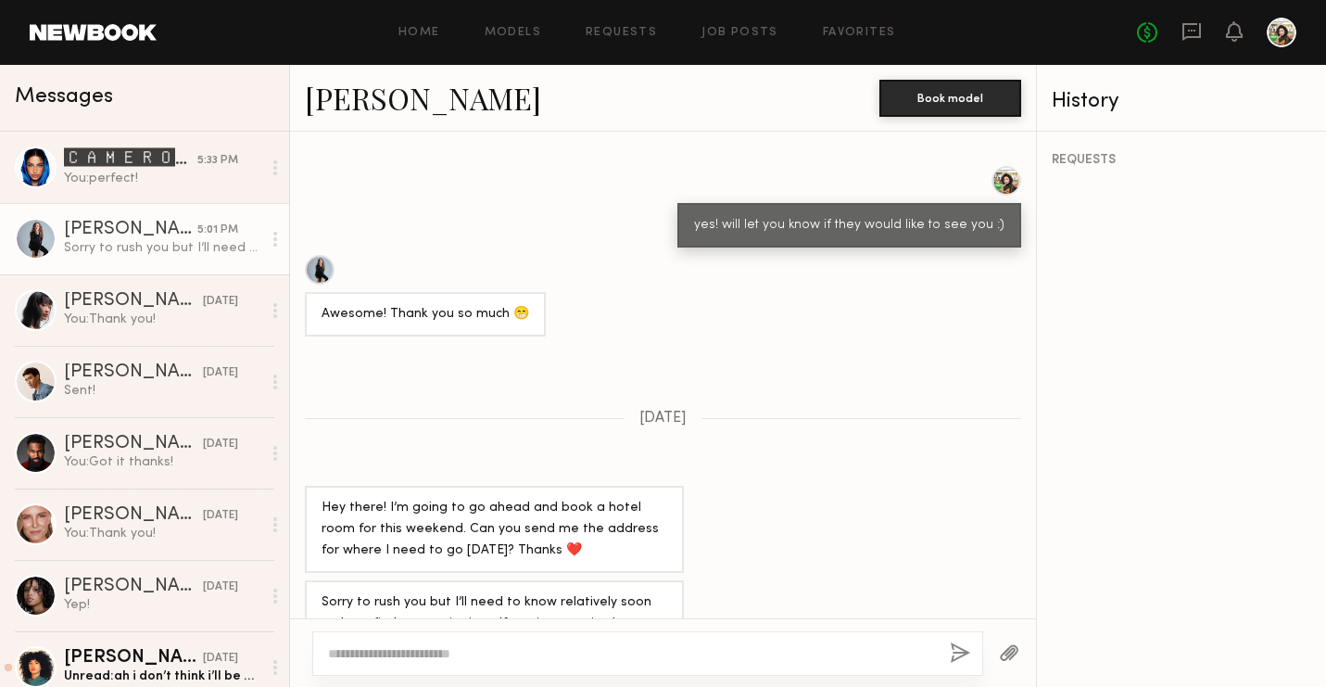
click at [59, 28] on link at bounding box center [93, 32] width 127 height 17
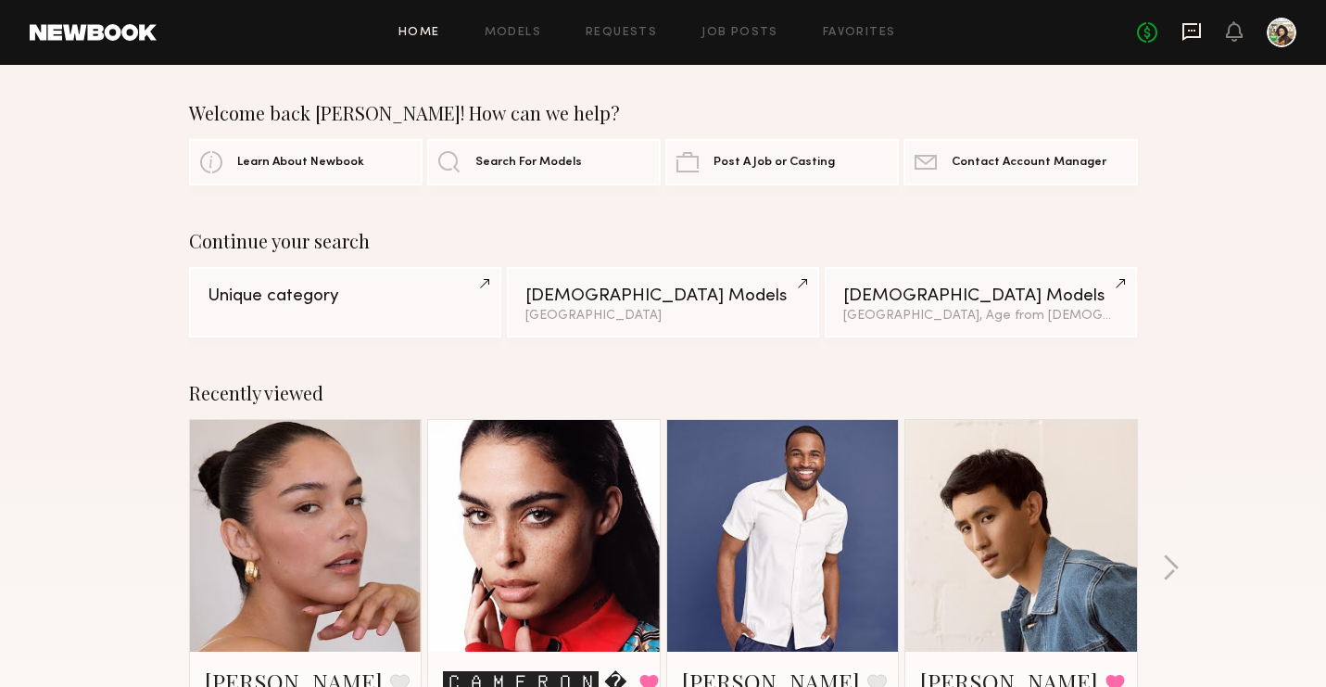
click at [1184, 24] on icon at bounding box center [1191, 32] width 19 height 18
